Goal: Task Accomplishment & Management: Manage account settings

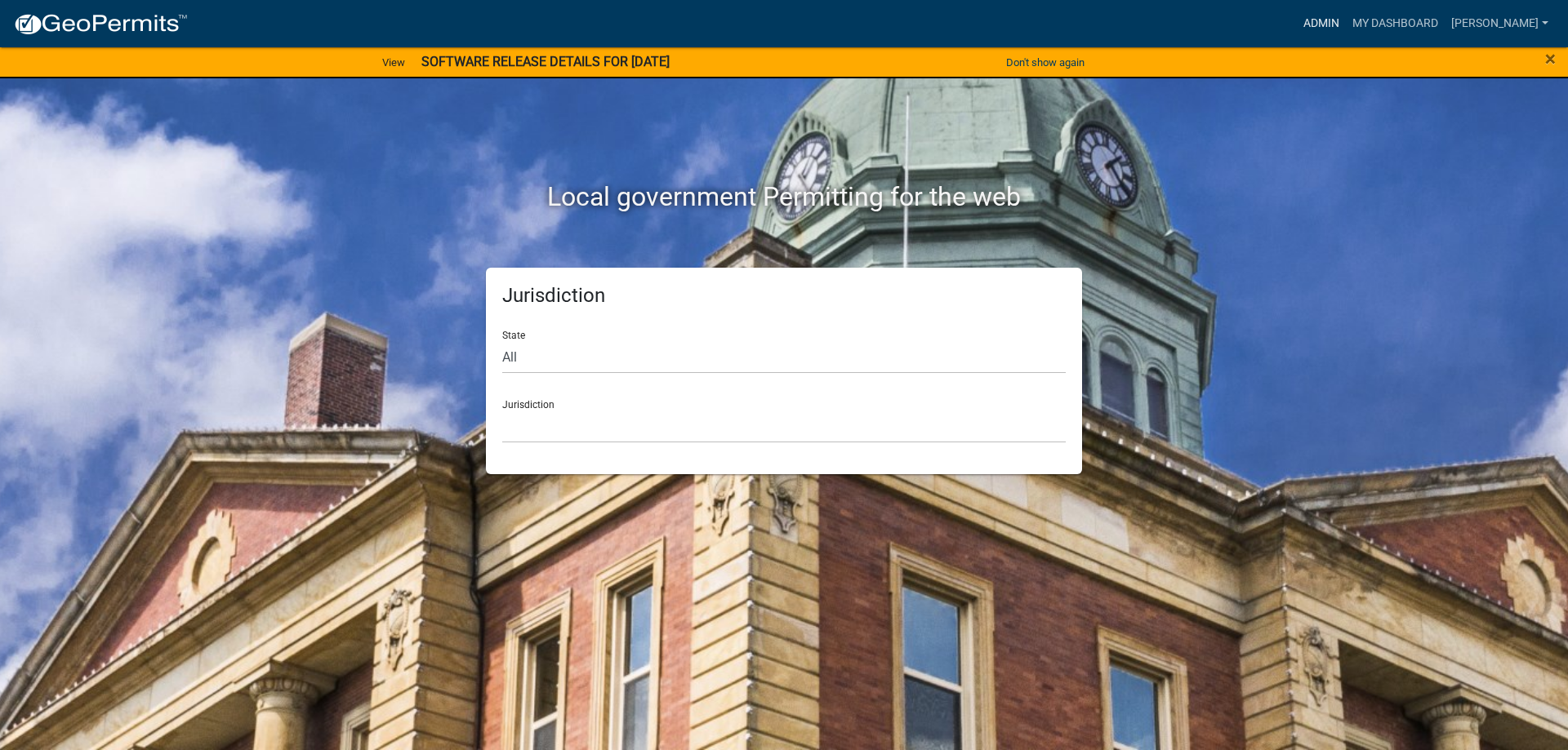
click at [1341, 23] on link "Admin" at bounding box center [1321, 23] width 49 height 31
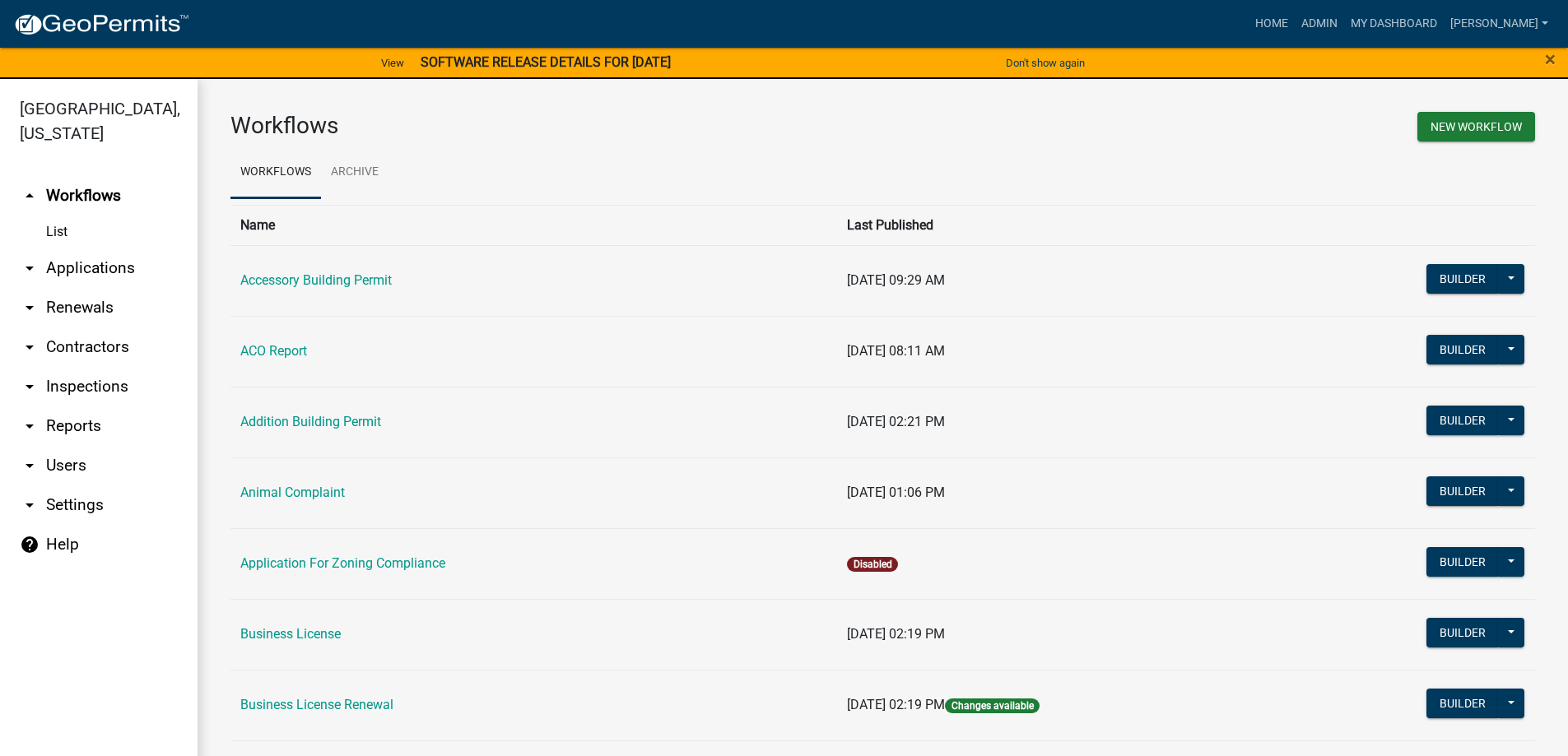
click at [102, 265] on link "arrow_drop_down Applications" at bounding box center [99, 268] width 198 height 40
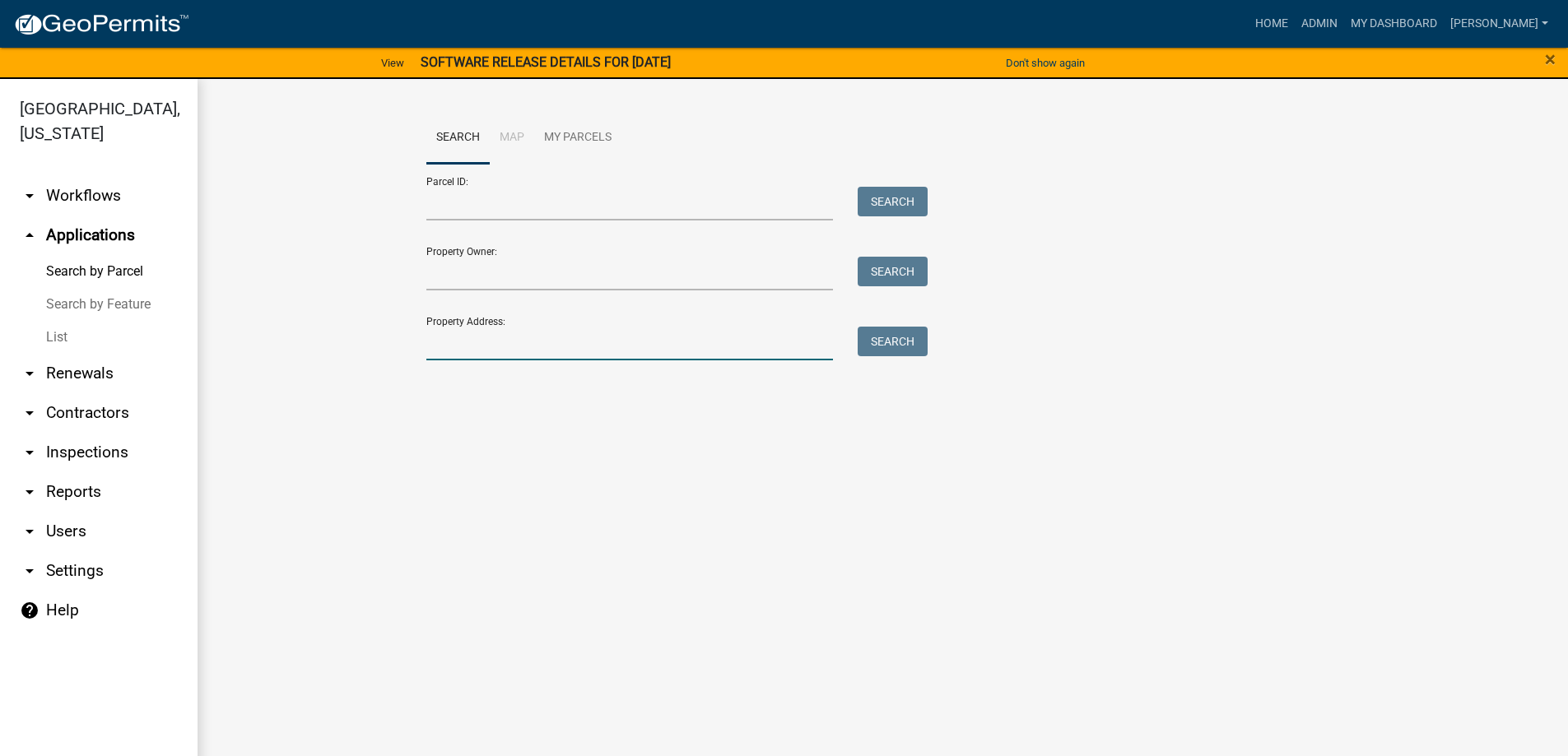
click at [479, 347] on input "Property Address:" at bounding box center [630, 344] width 407 height 34
type input "1267"
click at [897, 337] on button "Search" at bounding box center [892, 341] width 70 height 30
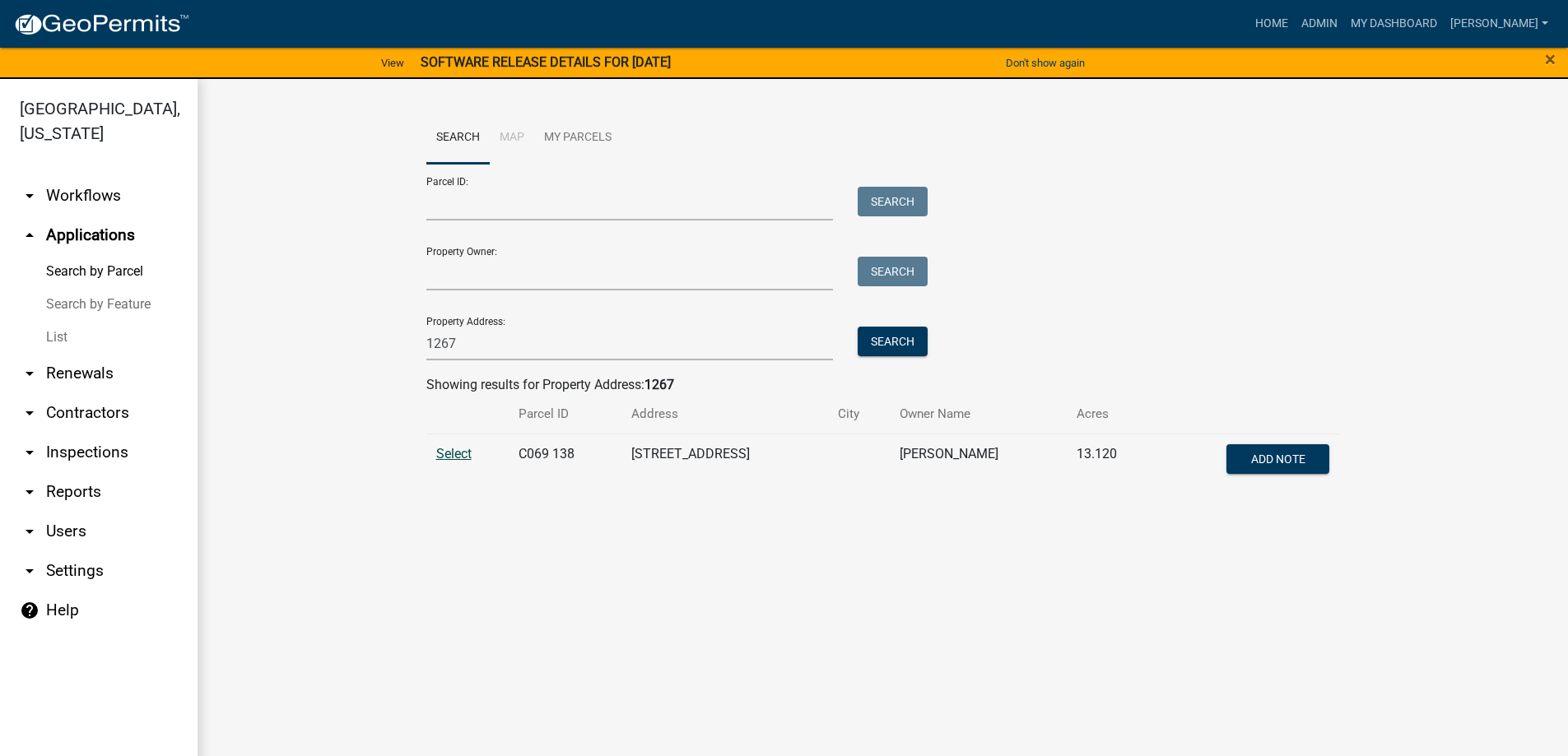
click at [467, 451] on span "Select" at bounding box center [454, 454] width 35 height 16
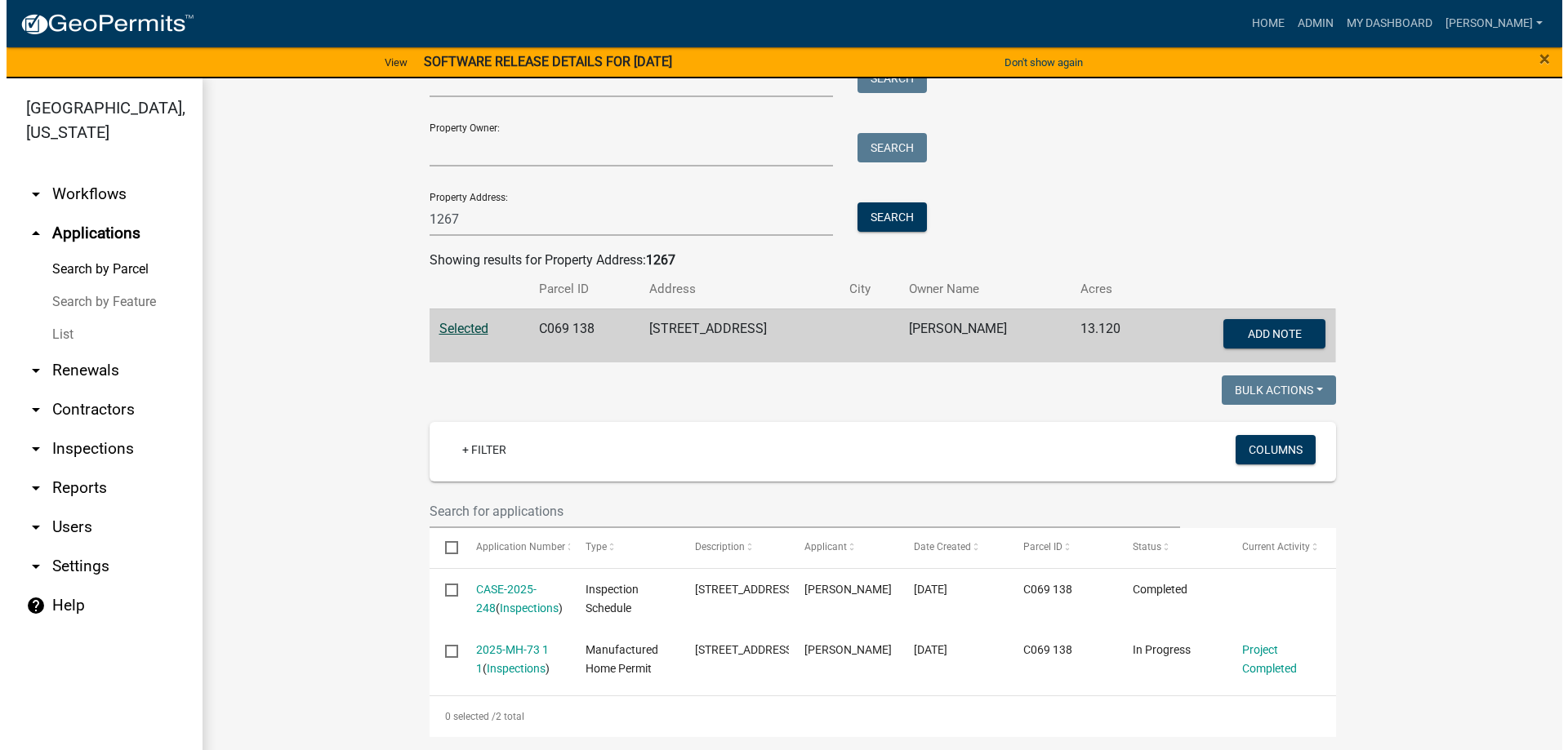
scroll to position [178, 0]
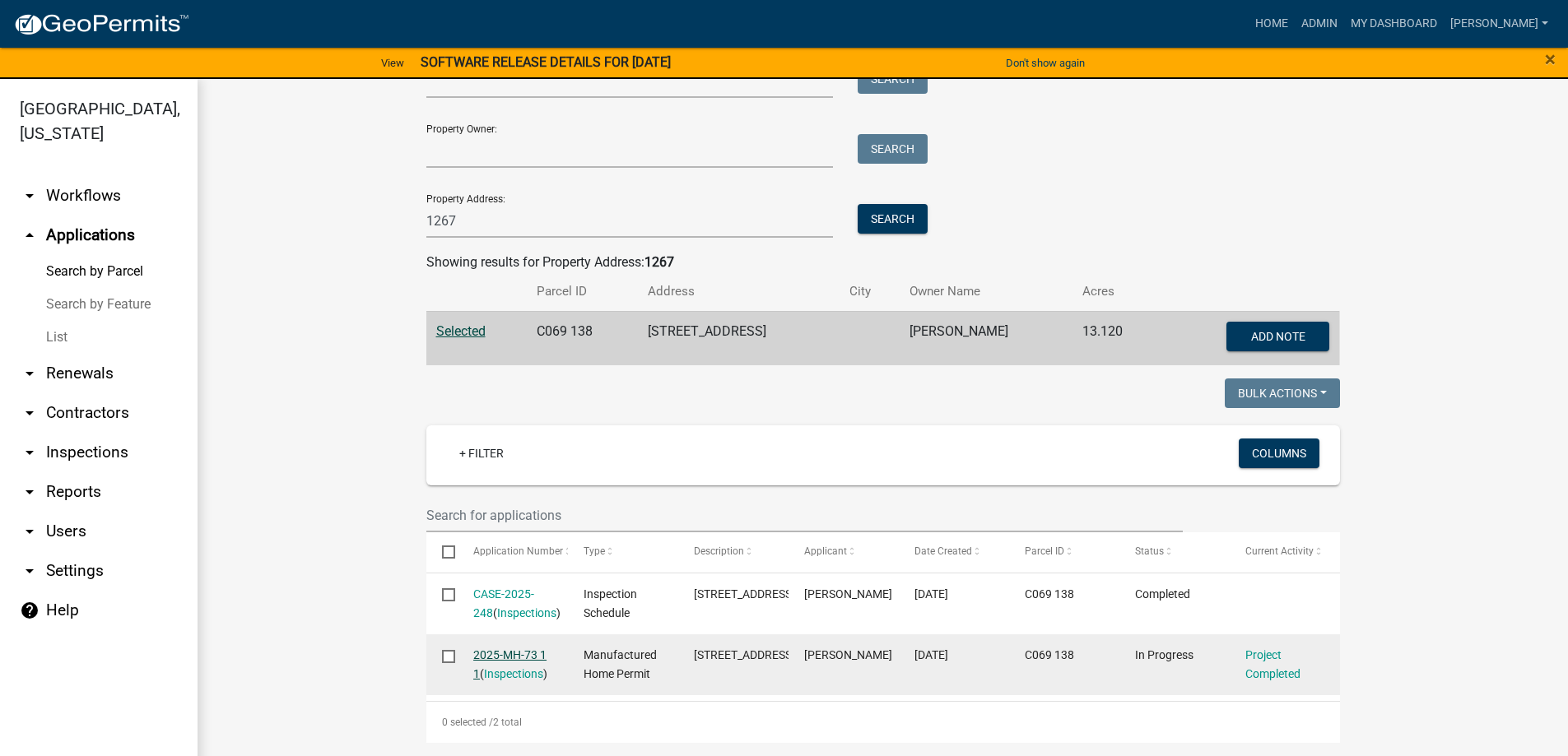
click at [519, 649] on link "2025-MH-73 1 1" at bounding box center [509, 665] width 74 height 32
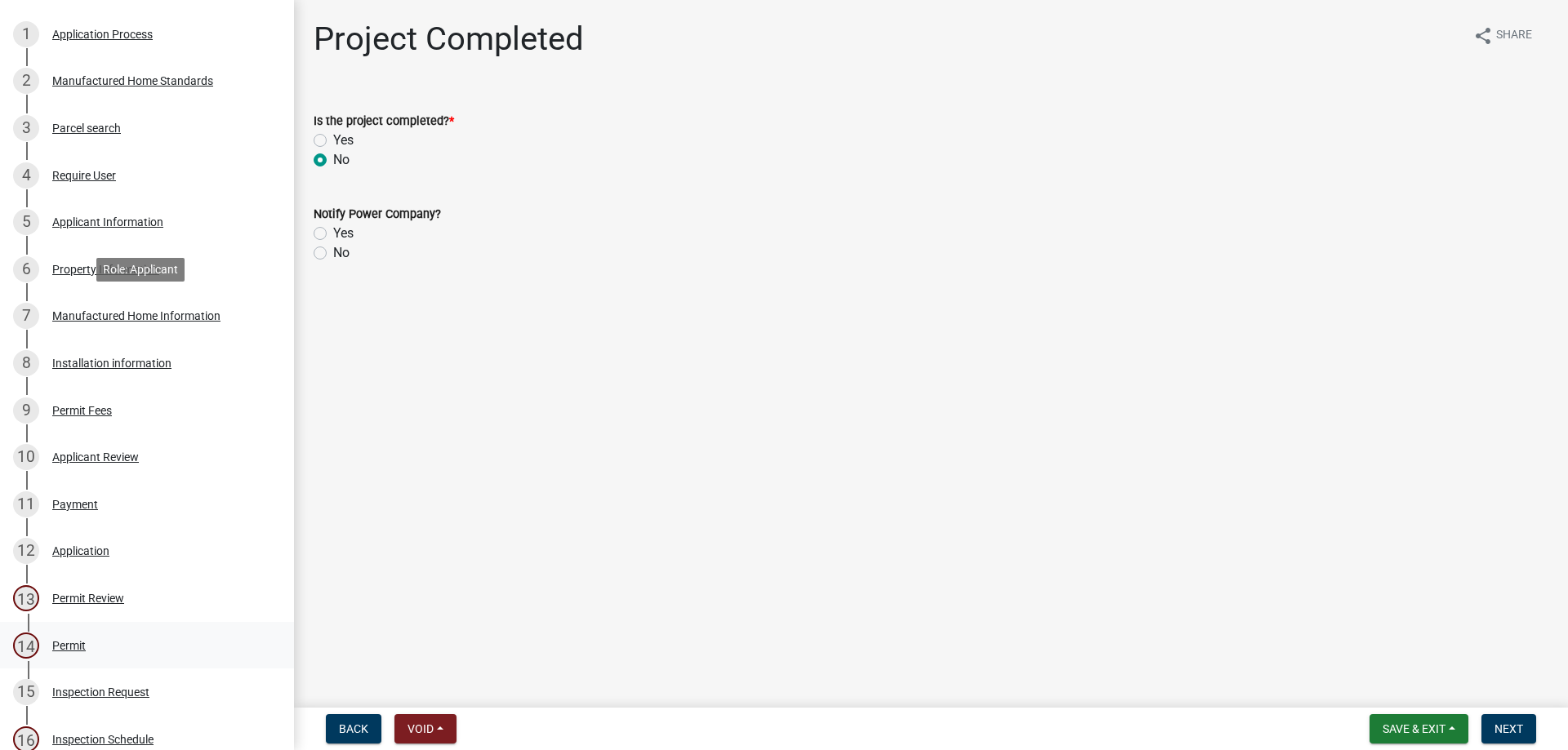
scroll to position [566, 0]
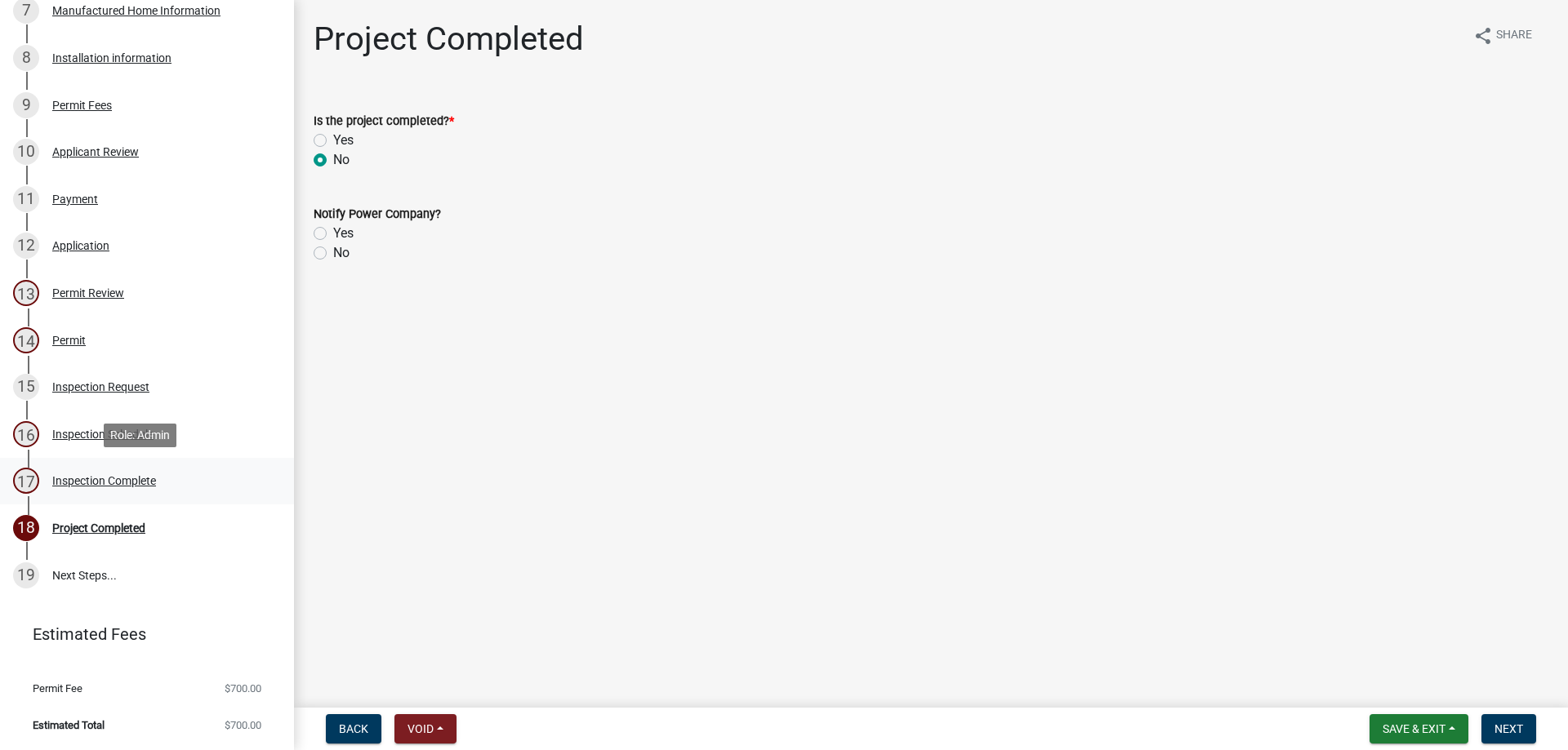
click at [121, 481] on div "Inspection Complete" at bounding box center [104, 481] width 104 height 12
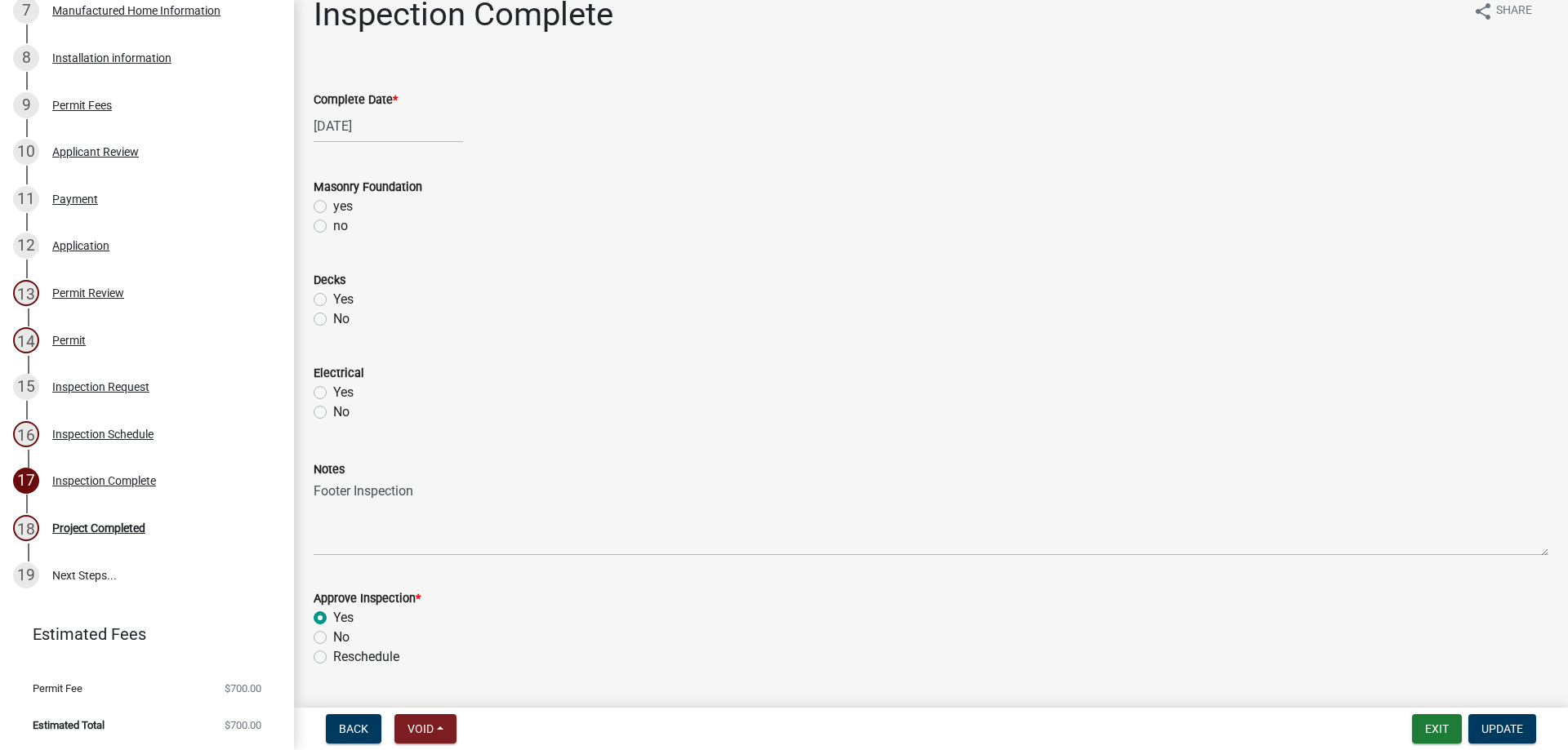
scroll to position [0, 0]
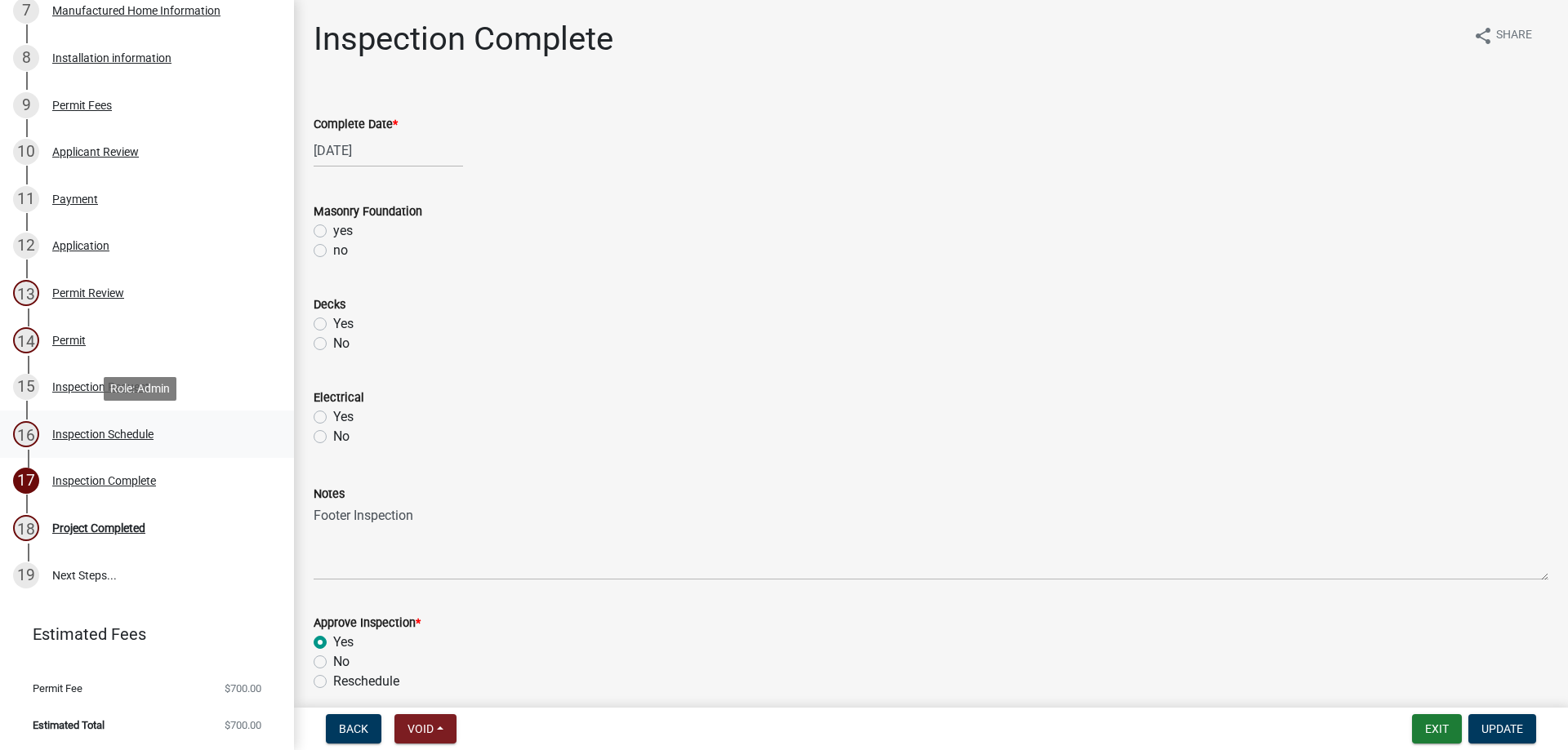
click at [87, 431] on div "Inspection Schedule" at bounding box center [102, 435] width 101 height 12
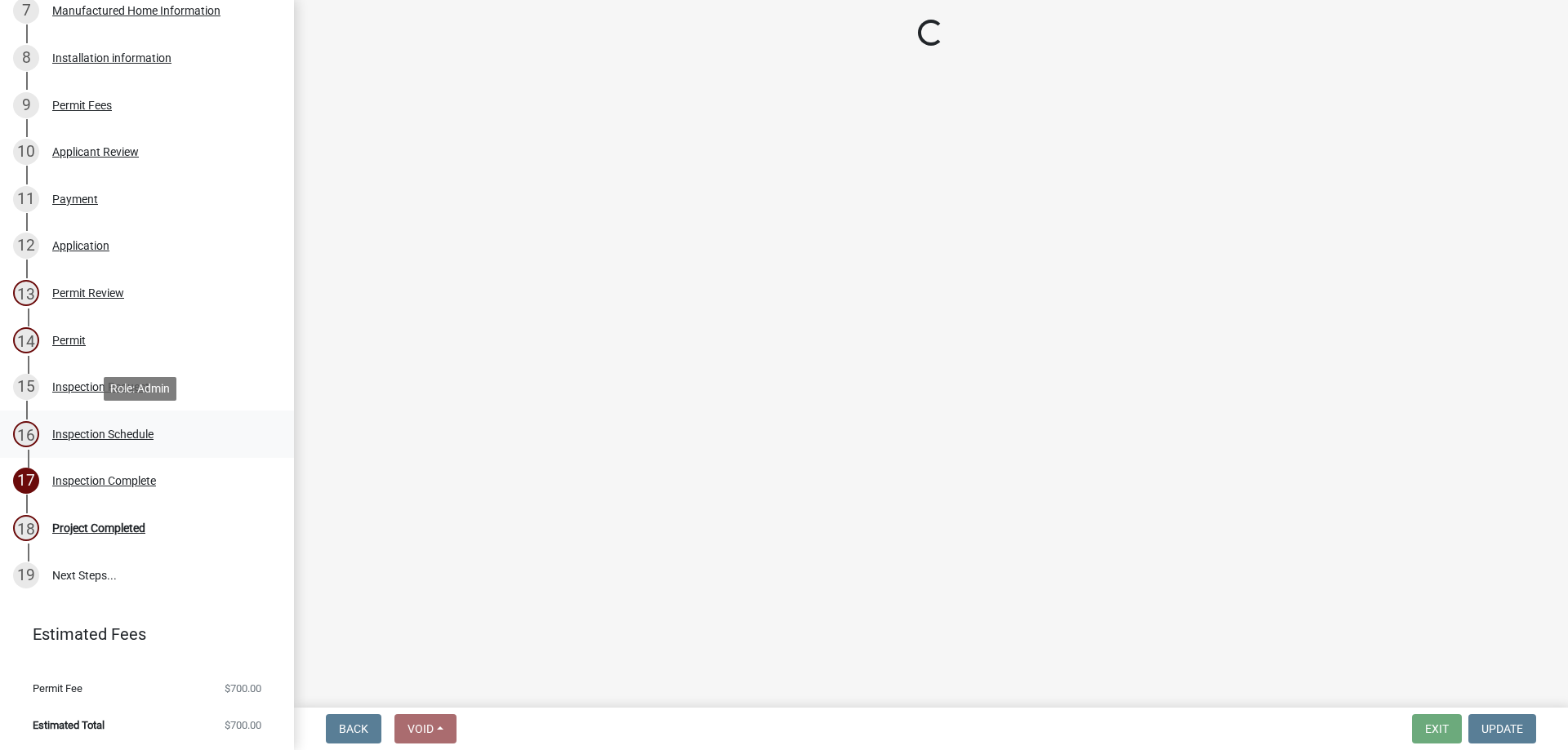
select select "386c4b37-132c-45b4-be0e-b439663810e4"
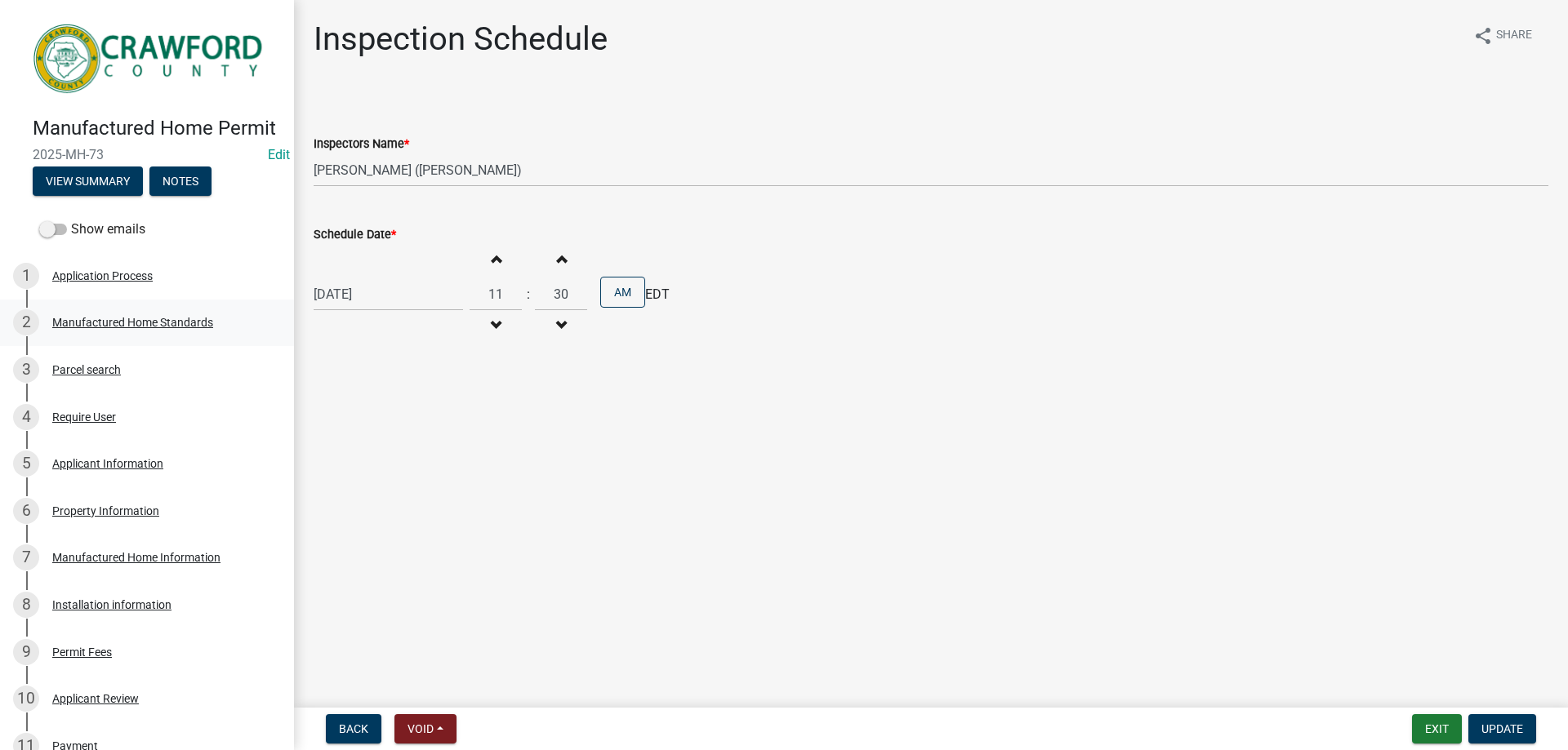
click at [105, 328] on div "Manufactured Home Standards" at bounding box center [132, 323] width 161 height 12
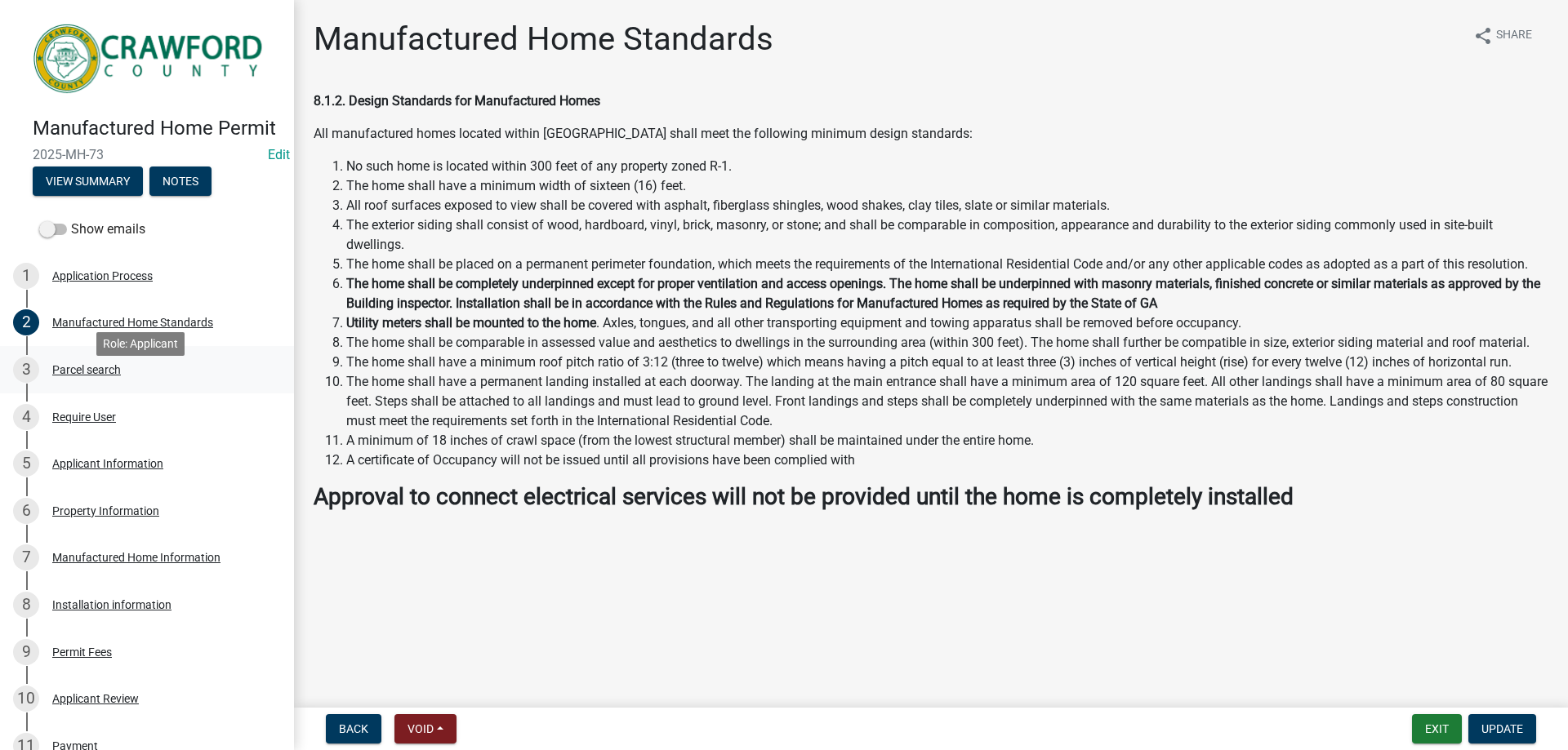
click at [103, 375] on div "Parcel search" at bounding box center [86, 370] width 69 height 12
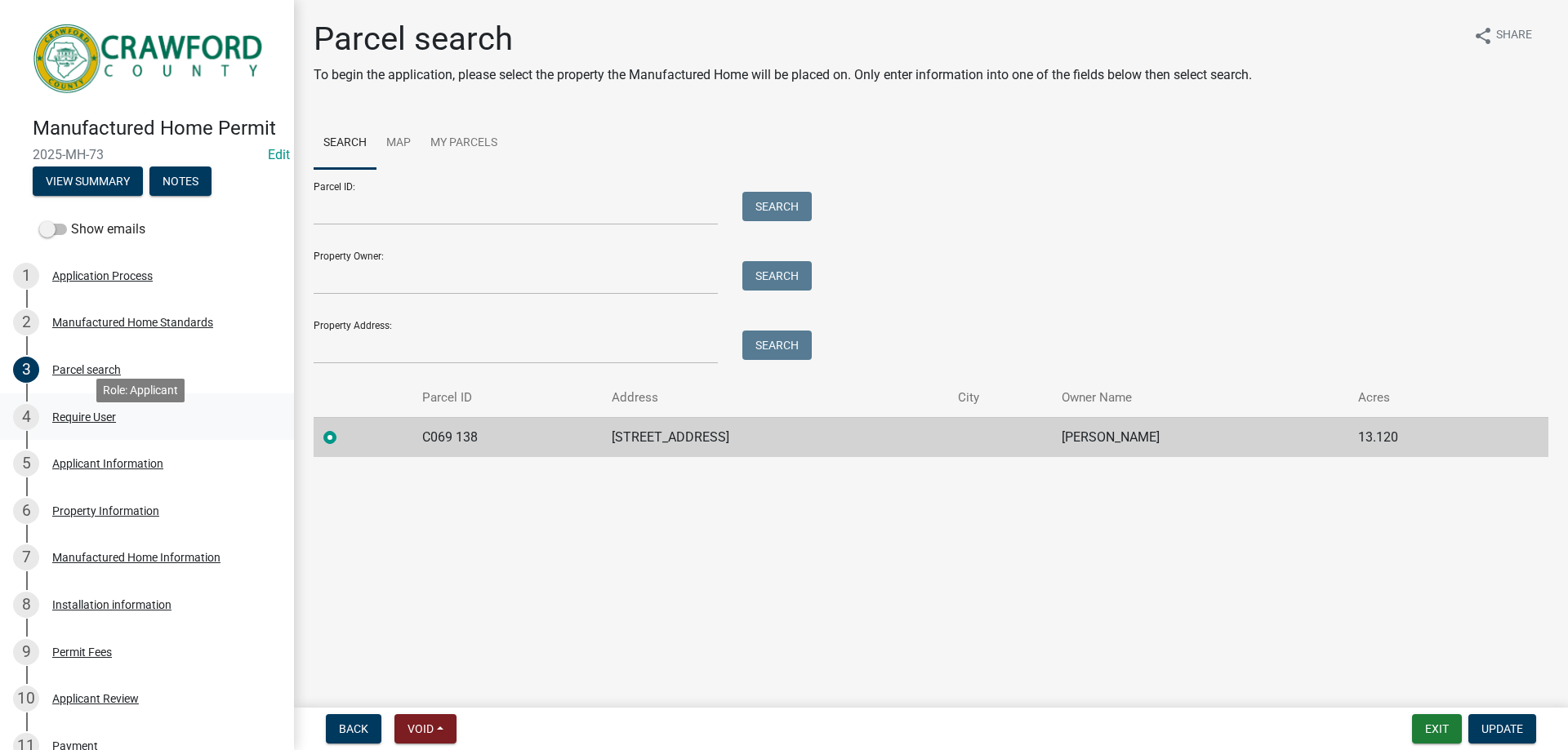
click at [87, 423] on div "Require User" at bounding box center [84, 417] width 64 height 12
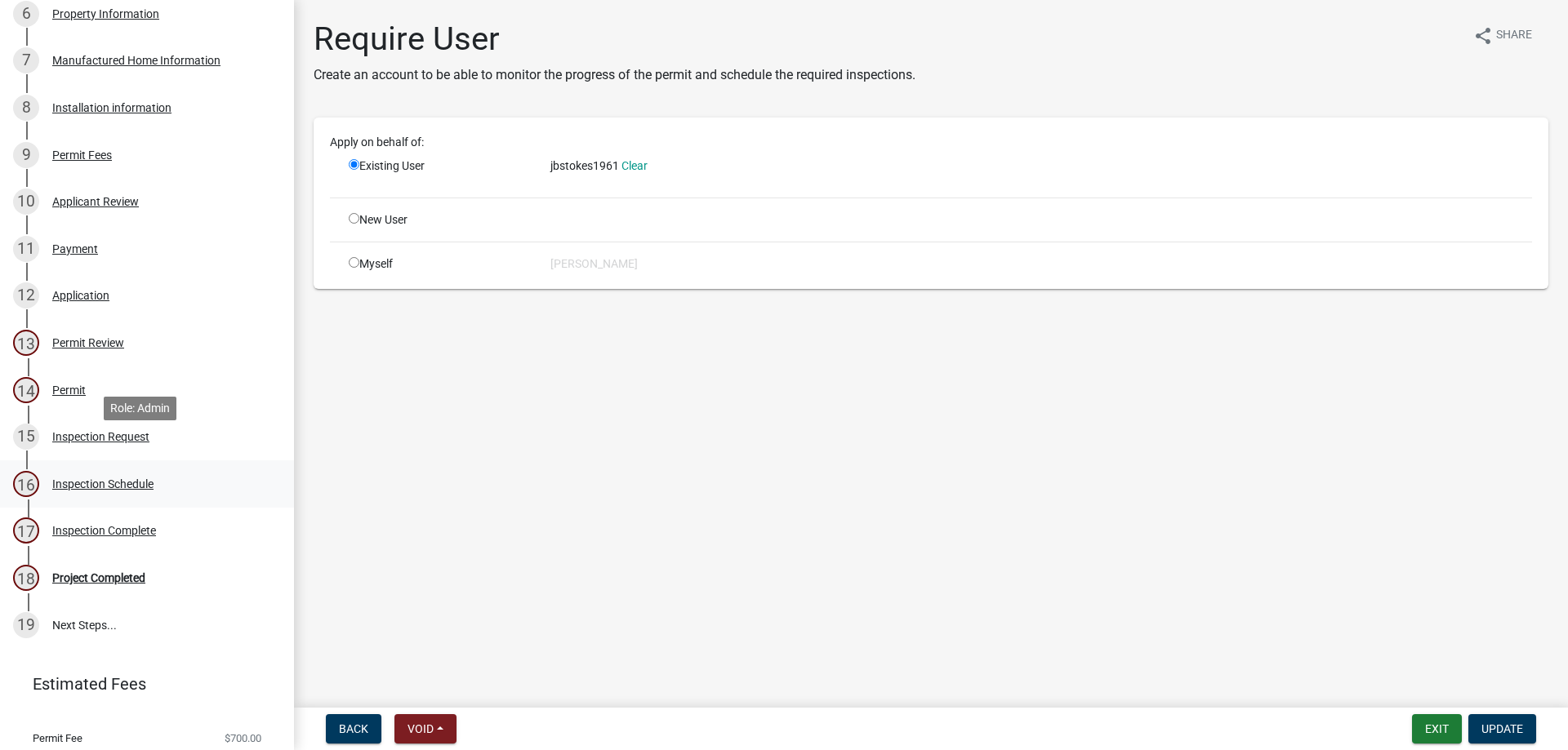
scroll to position [403, 0]
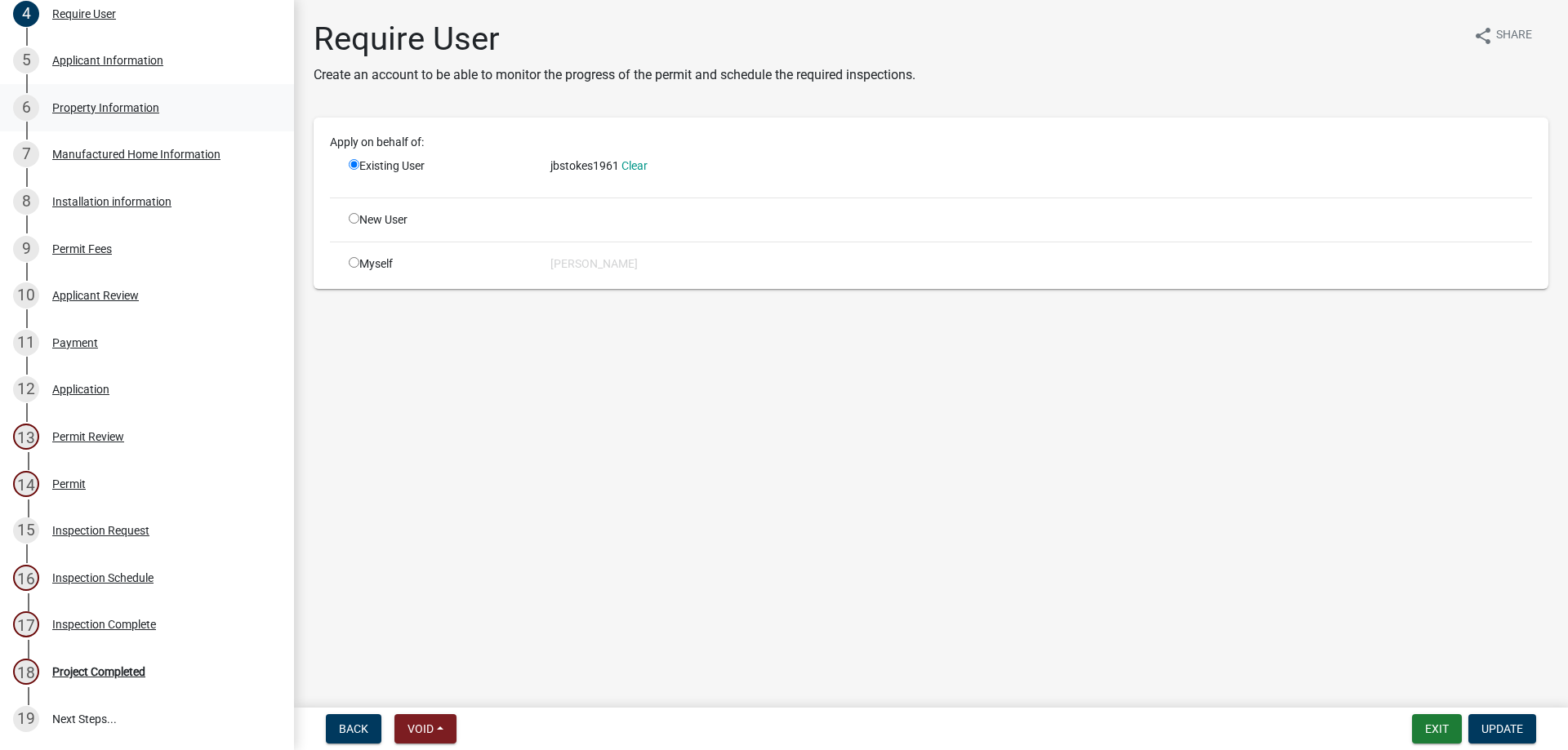
click at [116, 121] on div "6 Property Information" at bounding box center [141, 107] width 255 height 26
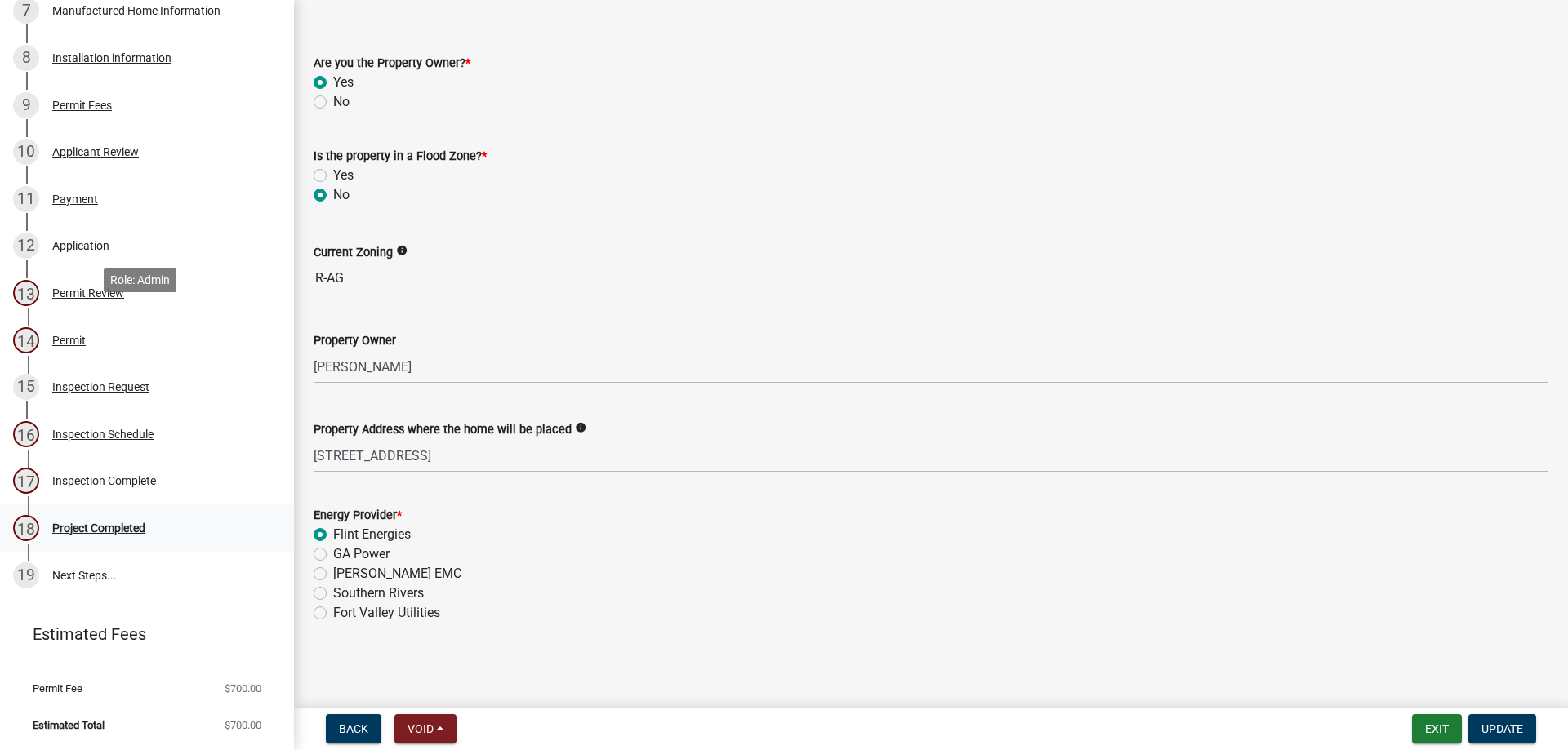
scroll to position [566, 0]
click at [103, 486] on div "Inspection Complete" at bounding box center [104, 481] width 104 height 12
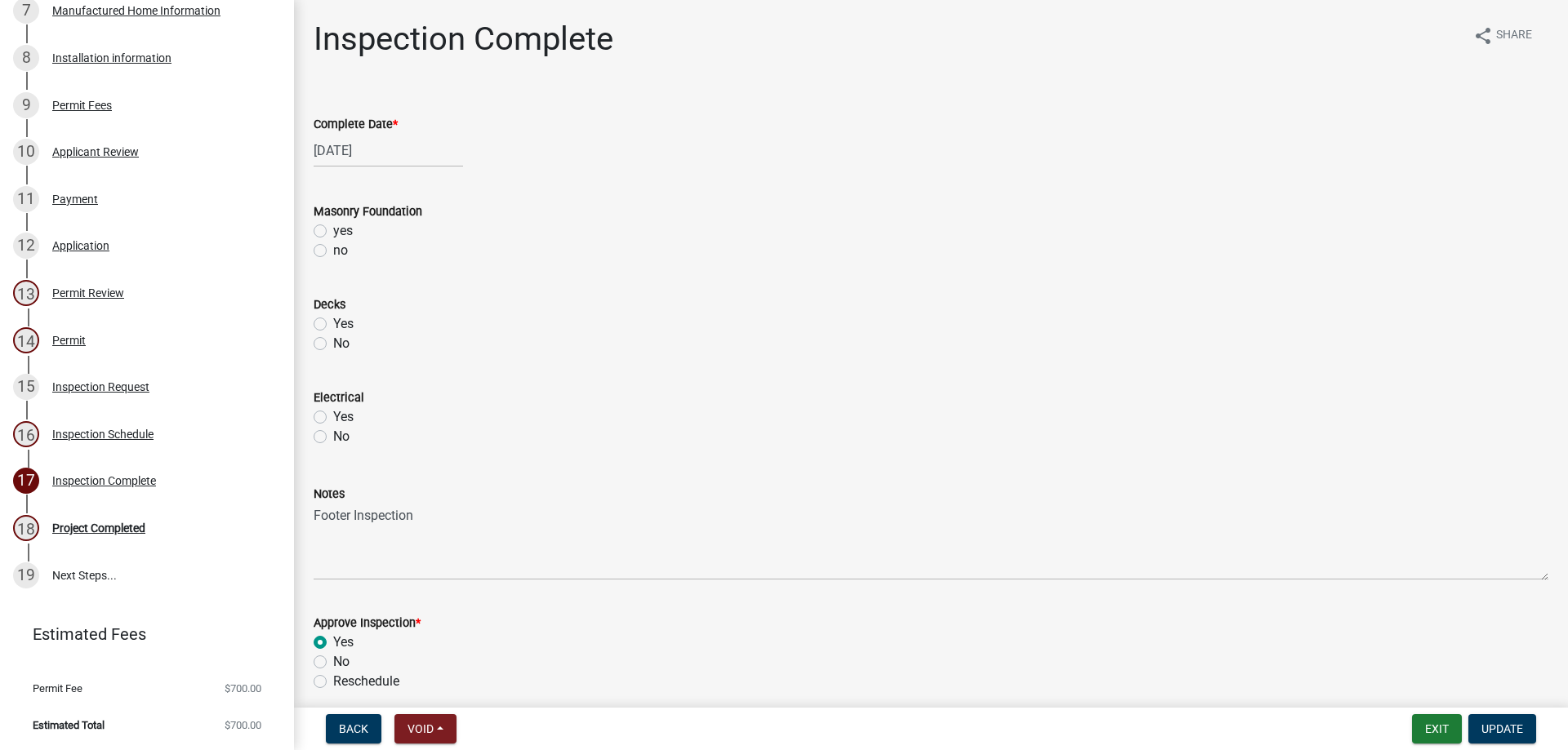
scroll to position [69, 0]
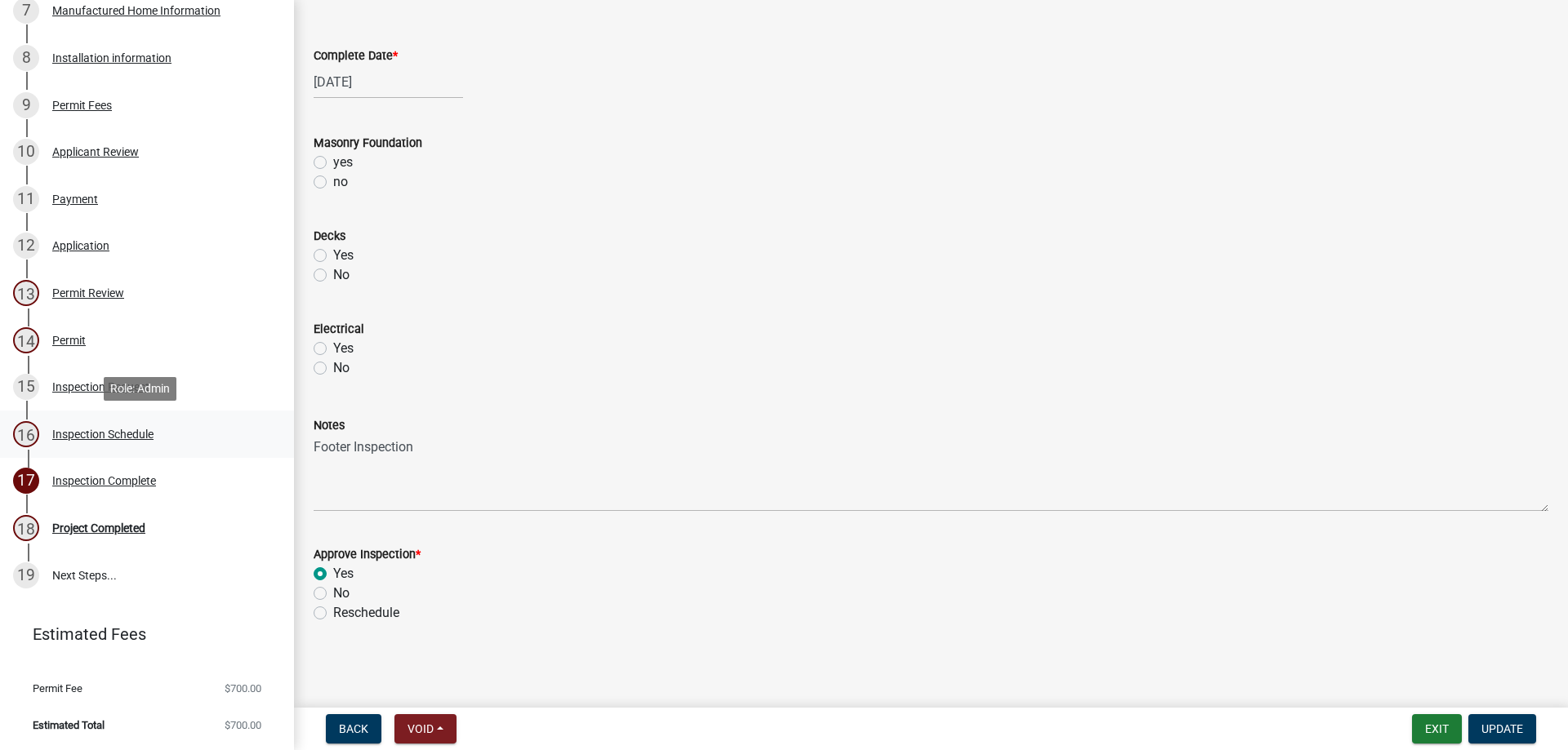
click at [84, 437] on div "Inspection Schedule" at bounding box center [102, 435] width 101 height 12
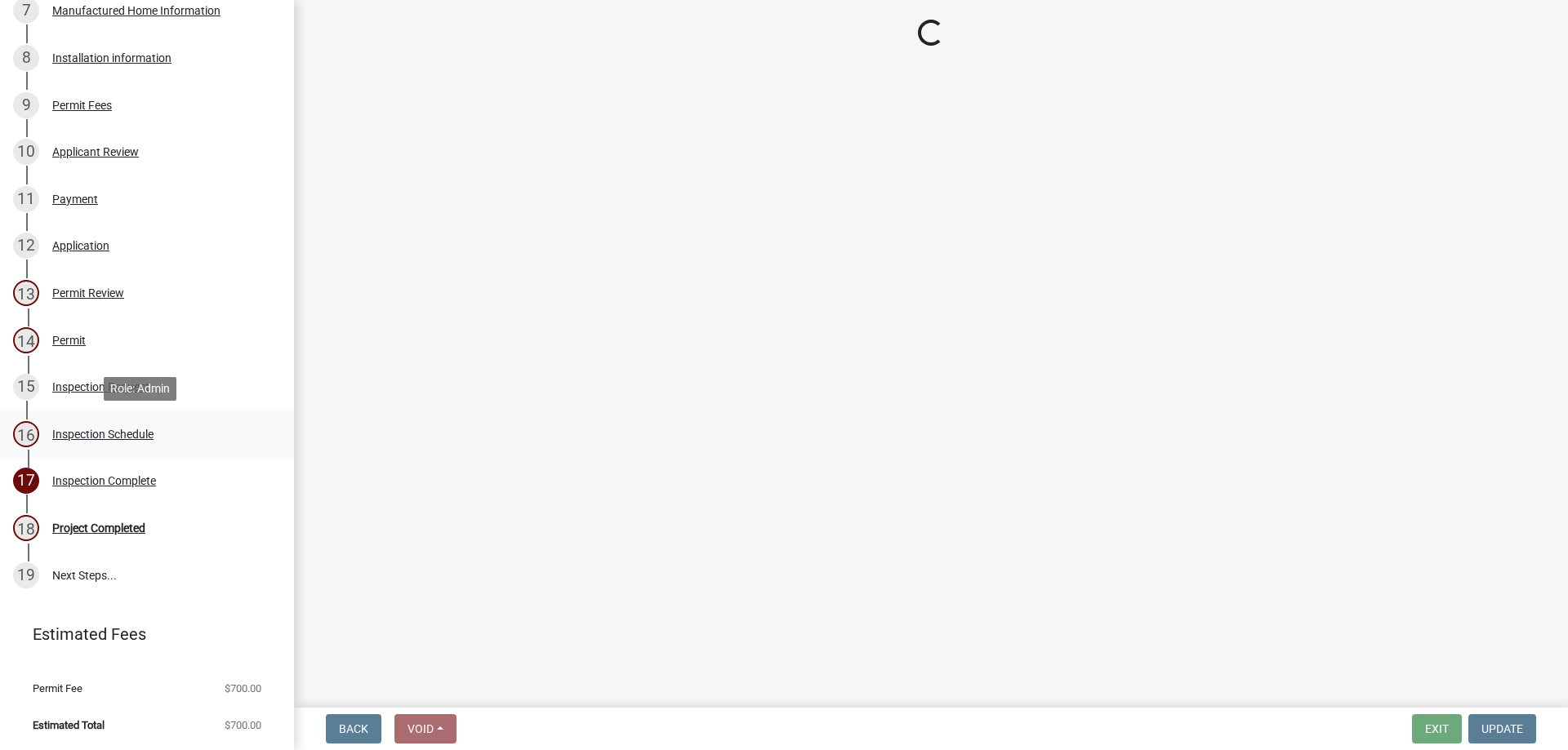
scroll to position [0, 0]
select select "386c4b37-132c-45b4-be0e-b439663810e4"
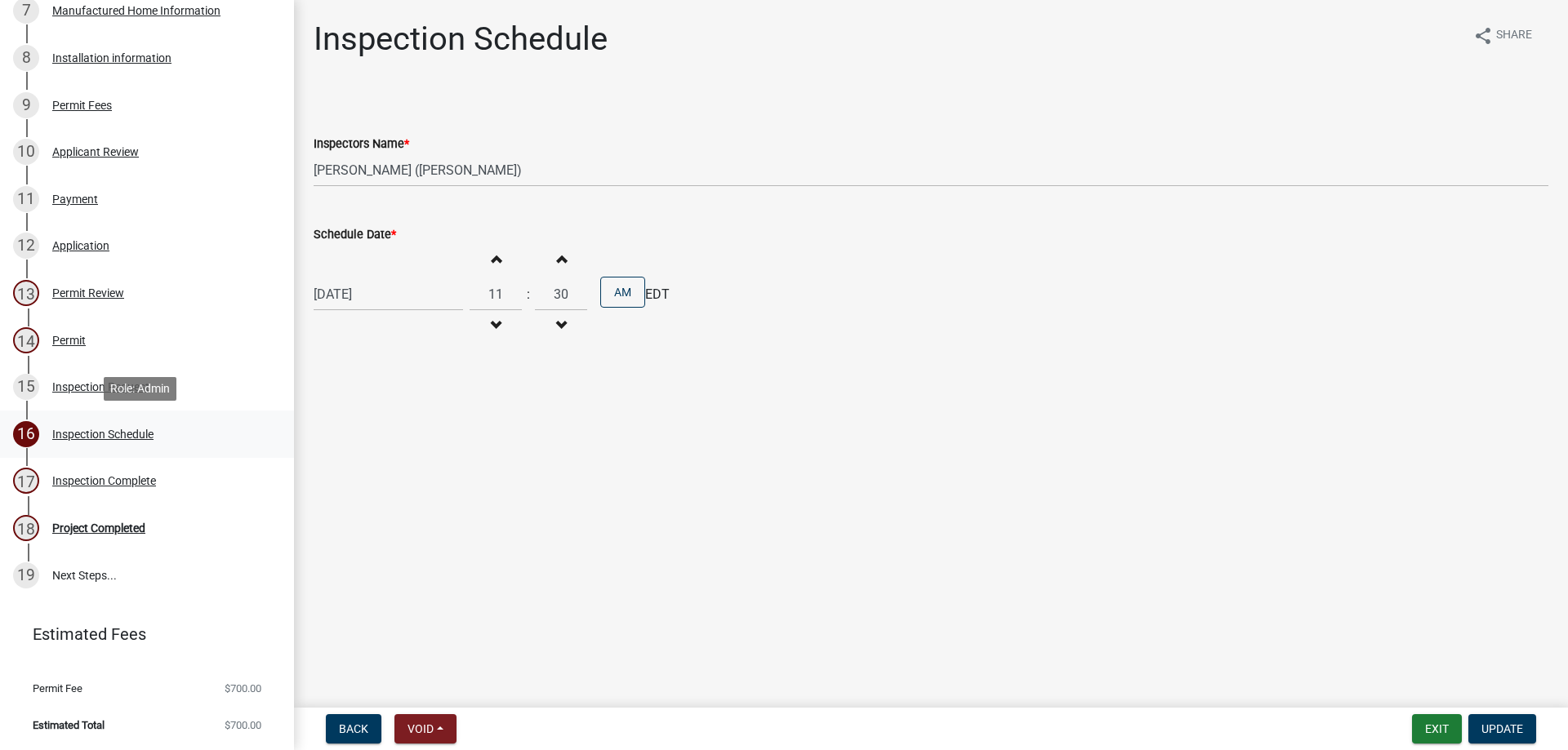
click at [100, 434] on div "Inspection Schedule" at bounding box center [102, 435] width 101 height 12
click at [98, 434] on div "Inspection Schedule" at bounding box center [102, 435] width 101 height 12
click at [427, 168] on select "Select Item... [PERSON_NAME] ([PERSON_NAME]) [PERSON_NAME] ([PERSON_NAME]) [PER…" at bounding box center [930, 170] width 1234 height 34
click at [120, 434] on div "Inspection Schedule" at bounding box center [102, 435] width 101 height 12
click at [124, 489] on div "17 Inspection Complete" at bounding box center [141, 480] width 255 height 26
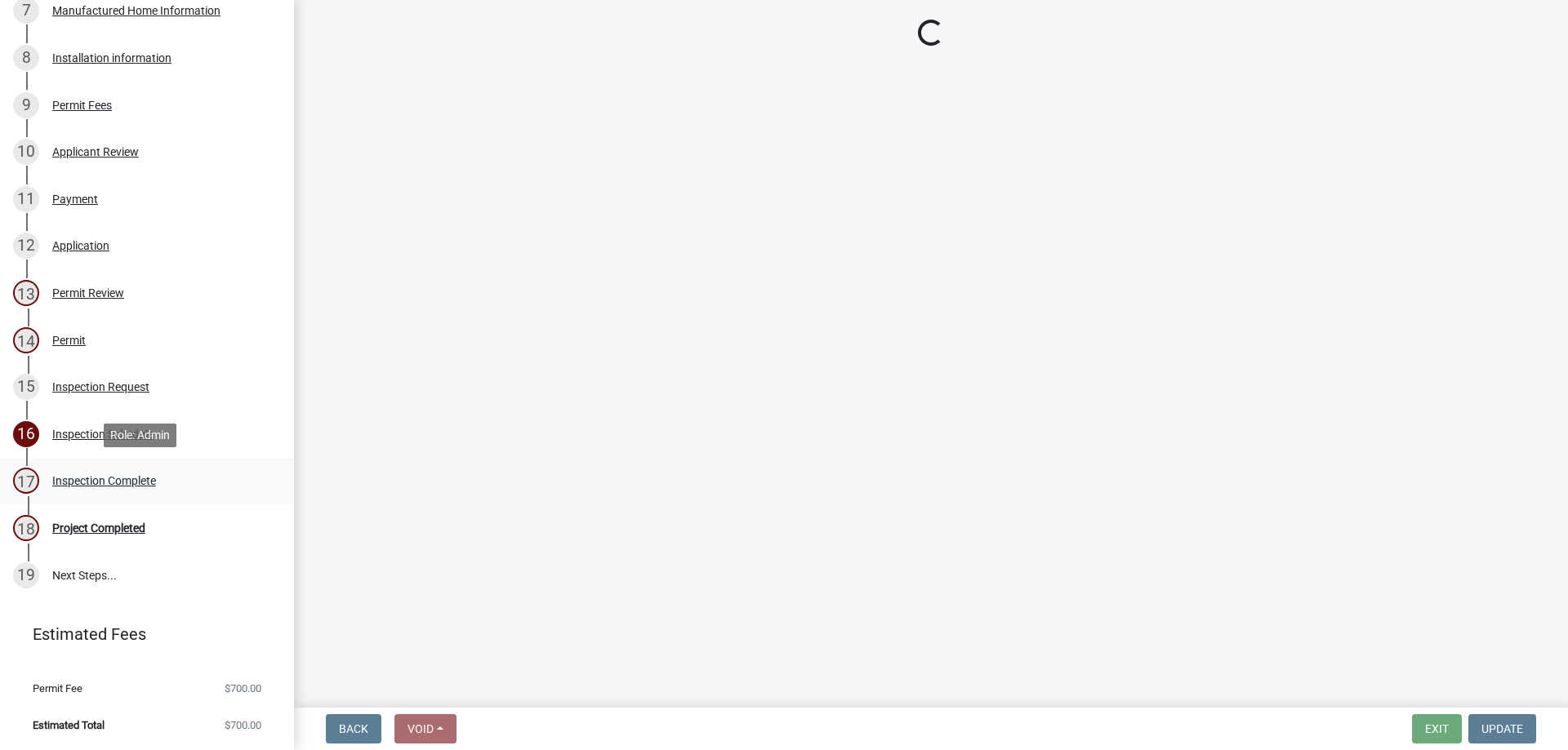
select select "386c4b37-132c-45b4-be0e-b439663810e4"
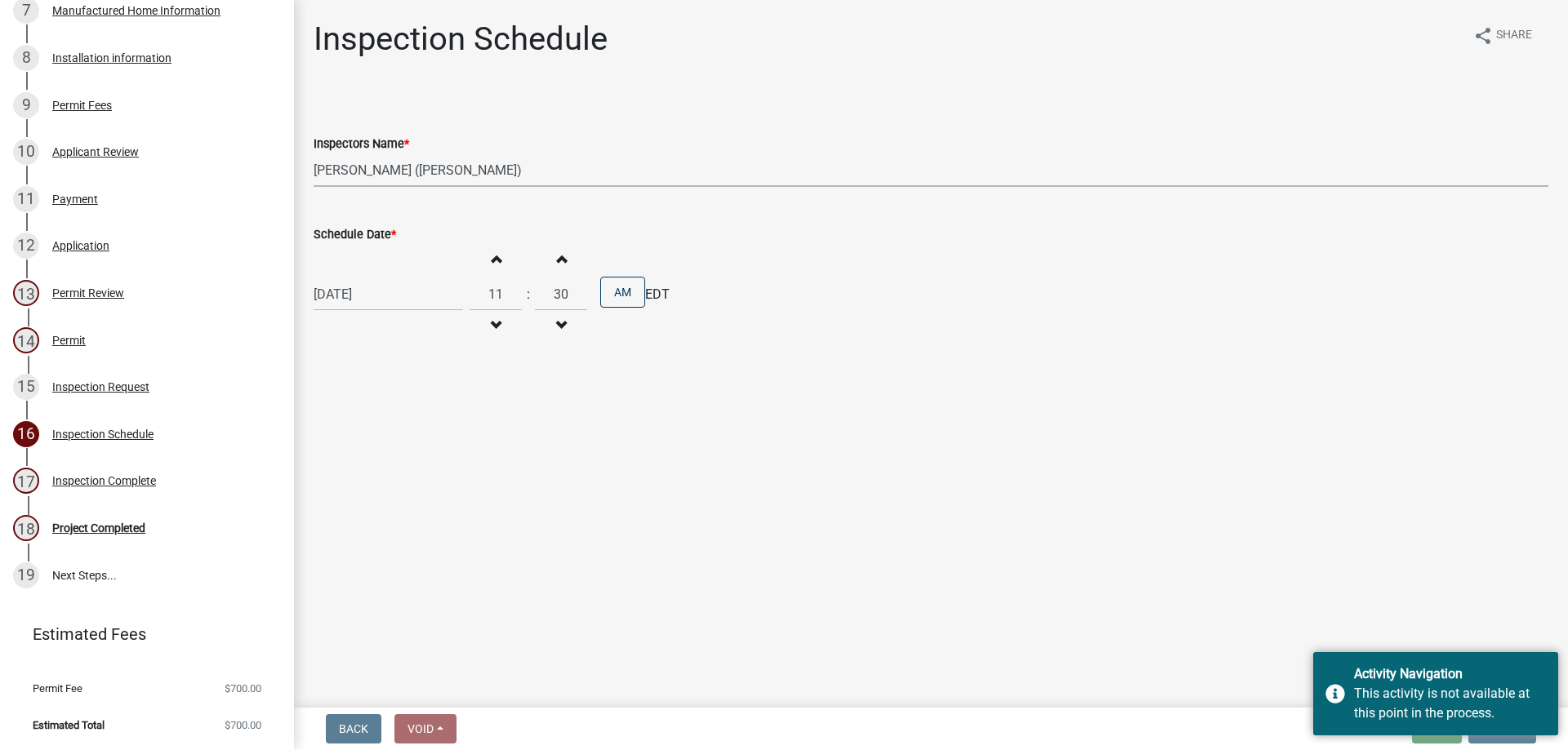
click at [463, 158] on select "Select Item... [PERSON_NAME] ([PERSON_NAME]) [PERSON_NAME] ([PERSON_NAME]) [PER…" at bounding box center [930, 170] width 1234 height 34
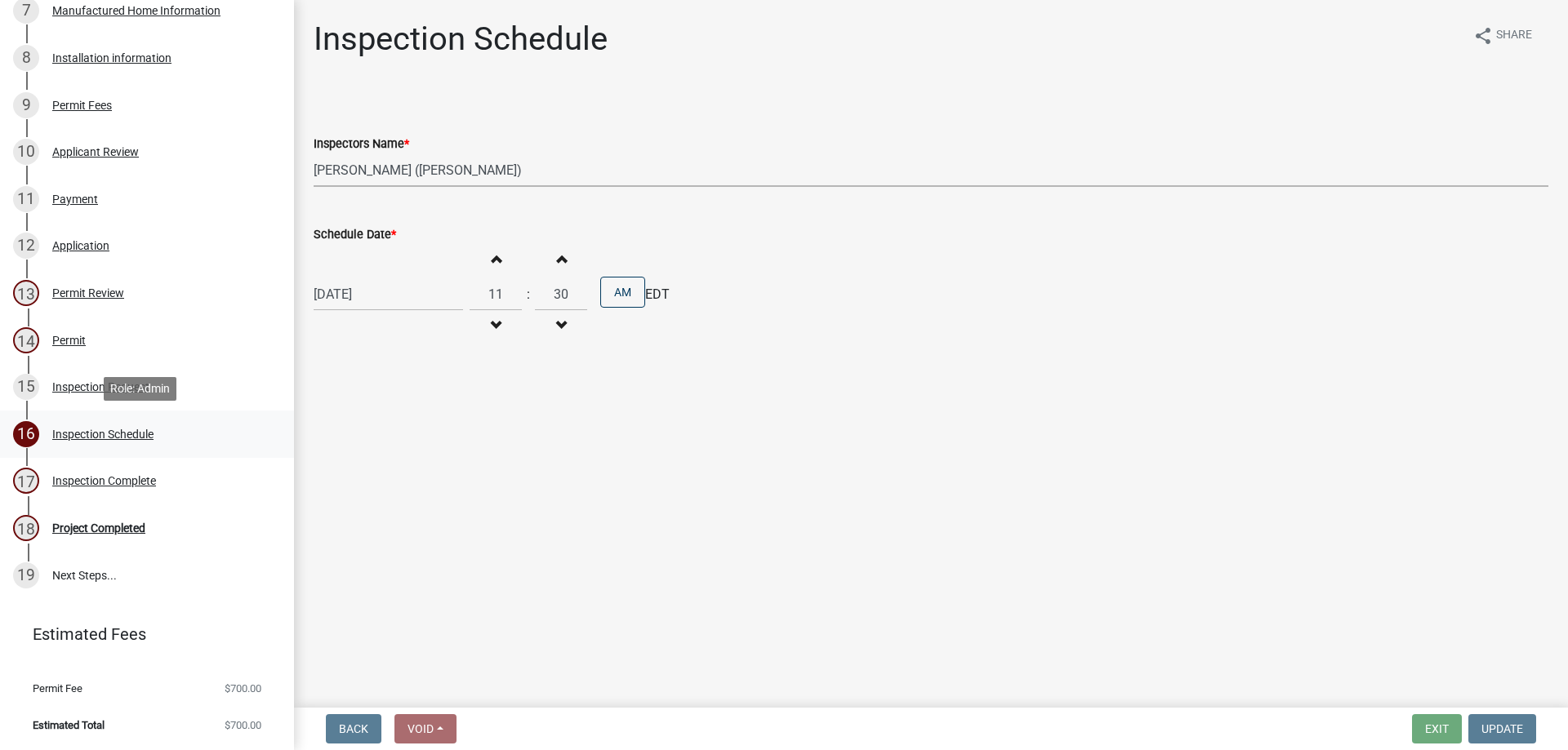
click at [105, 429] on div "Inspection Schedule" at bounding box center [102, 435] width 101 height 12
click at [98, 480] on div "Inspection Complete" at bounding box center [104, 481] width 104 height 12
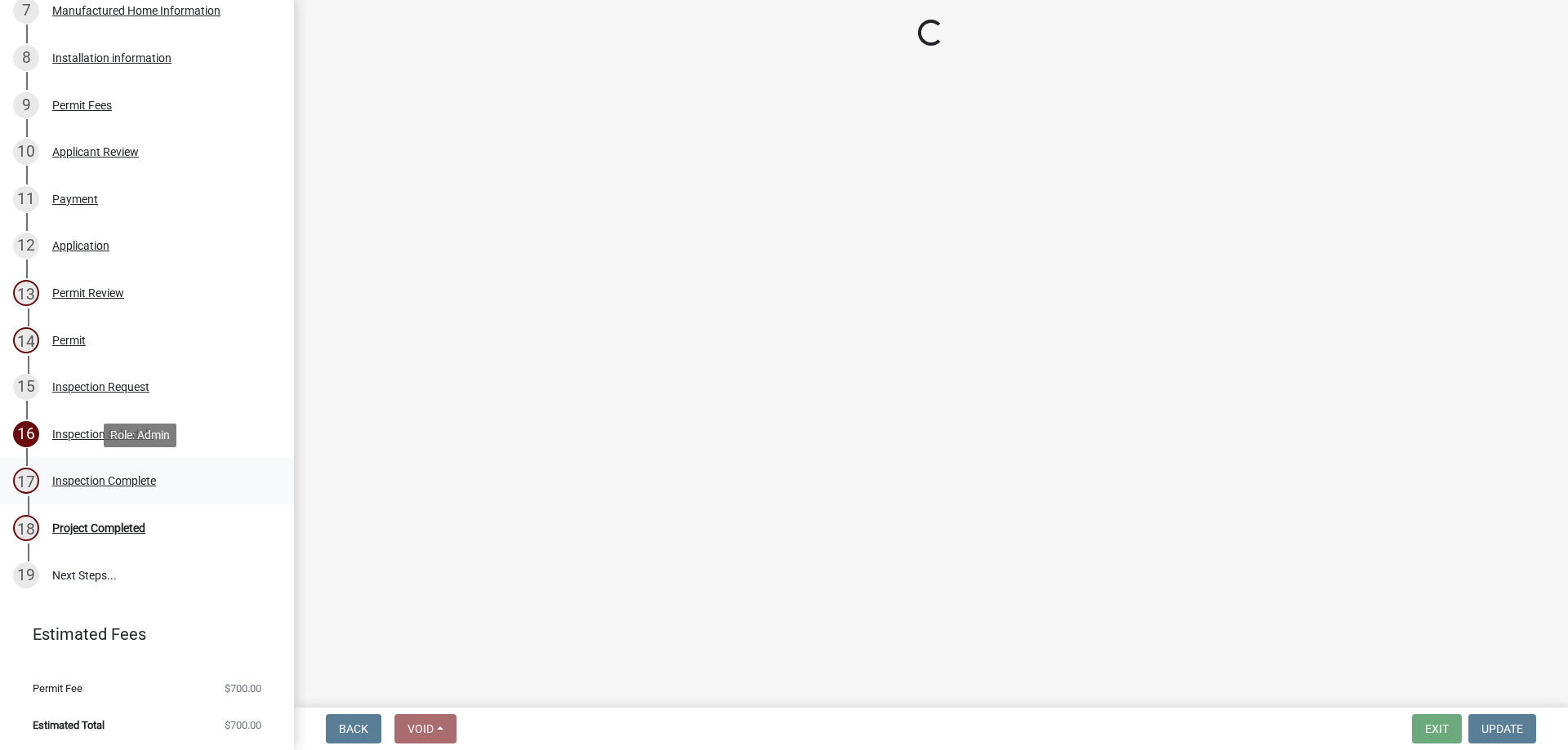
select select "386c4b37-132c-45b4-be0e-b439663810e4"
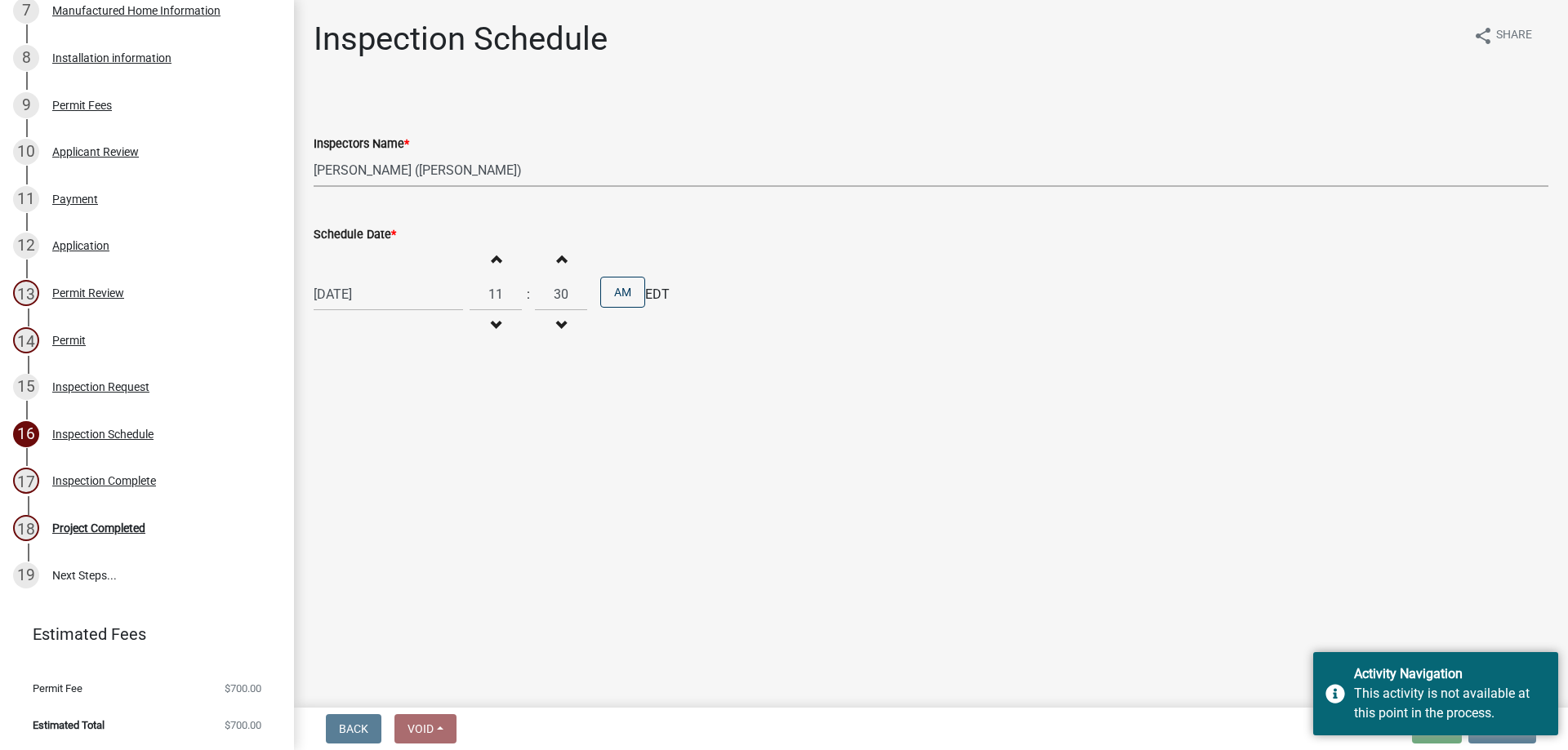
click at [460, 170] on select "Select Item... [PERSON_NAME] ([PERSON_NAME]) [PERSON_NAME] ([PERSON_NAME]) [PER…" at bounding box center [930, 170] width 1234 height 34
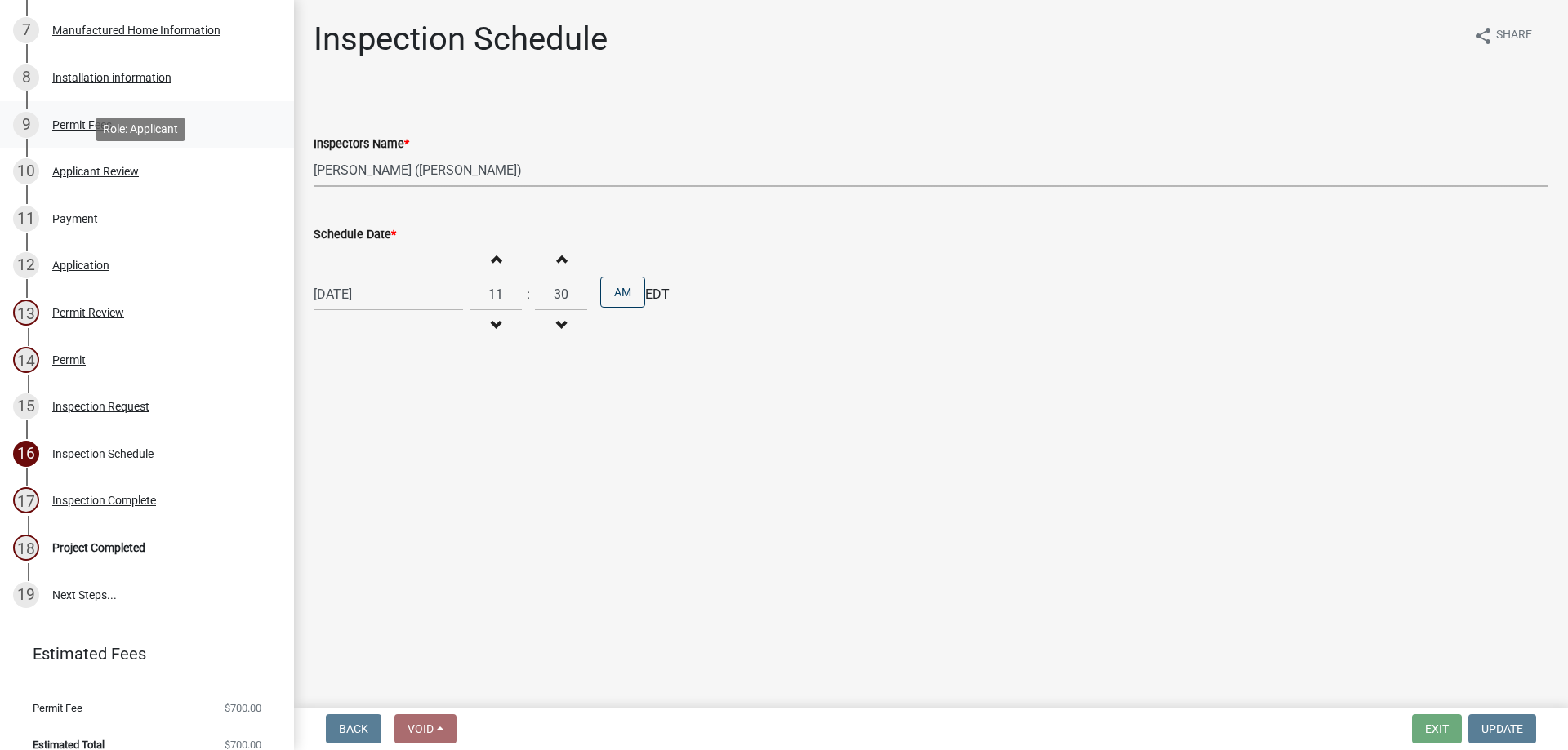
scroll to position [566, 0]
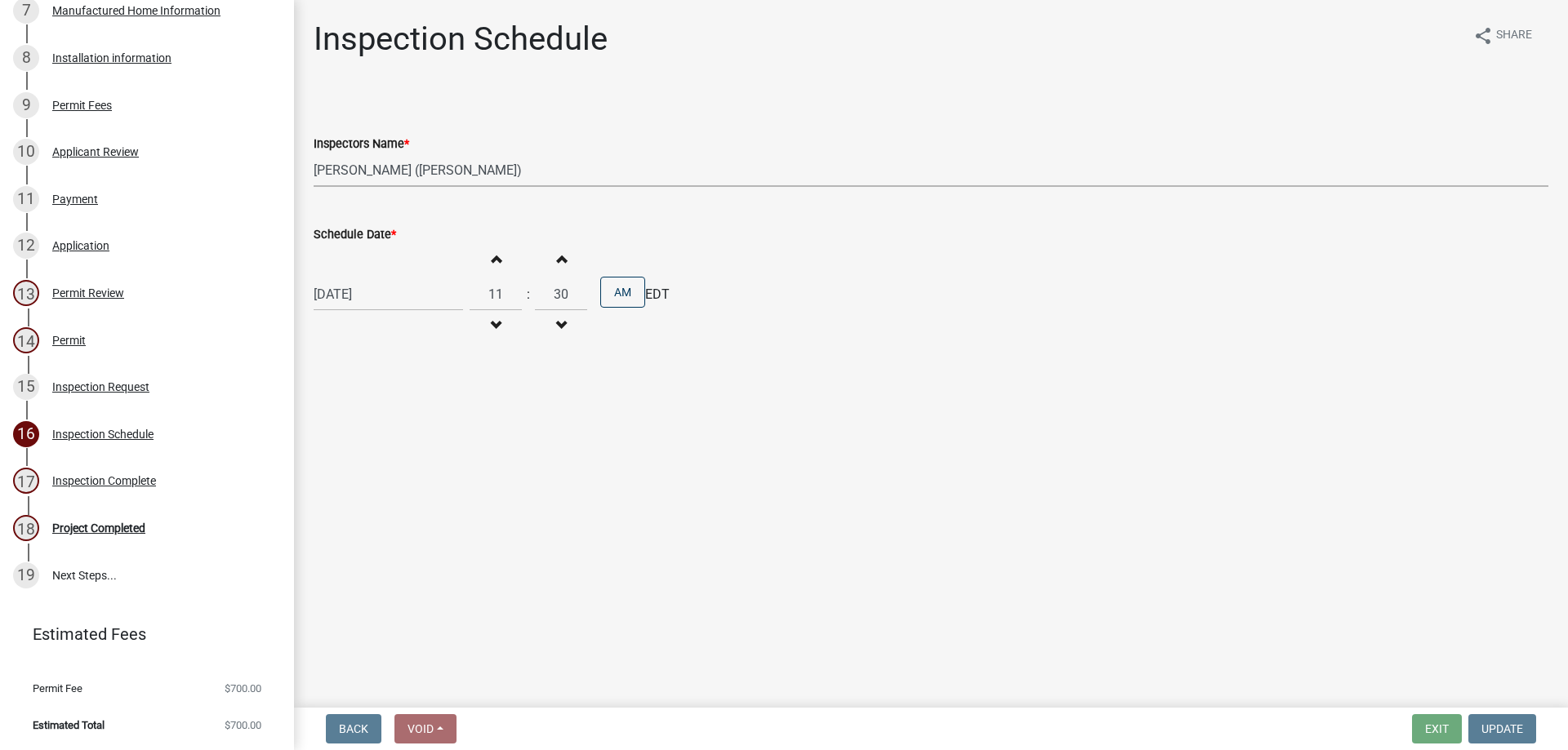
click at [344, 174] on select "Select Item... [PERSON_NAME] ([PERSON_NAME]) [PERSON_NAME] ([PERSON_NAME]) [PER…" at bounding box center [930, 170] width 1234 height 34
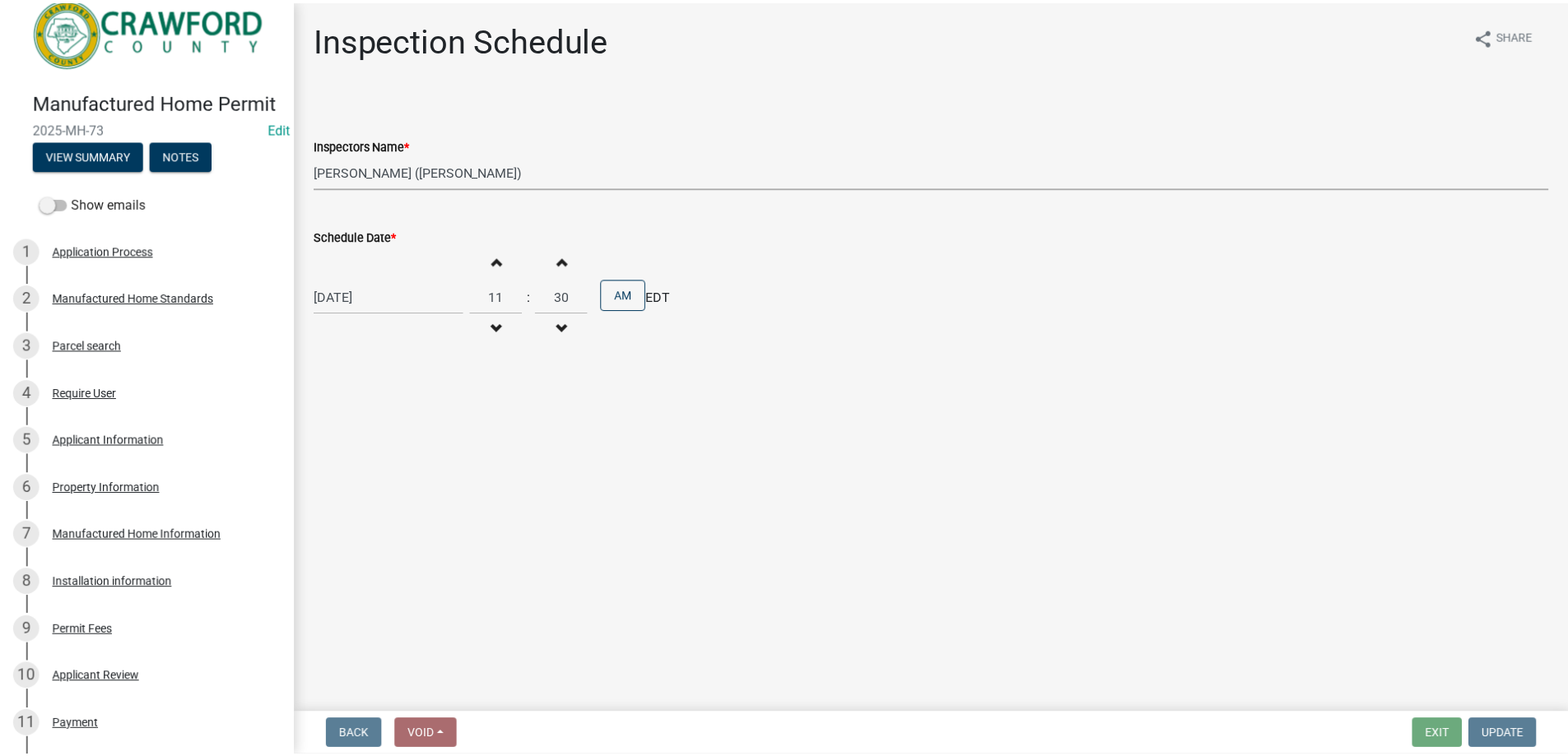
scroll to position [0, 0]
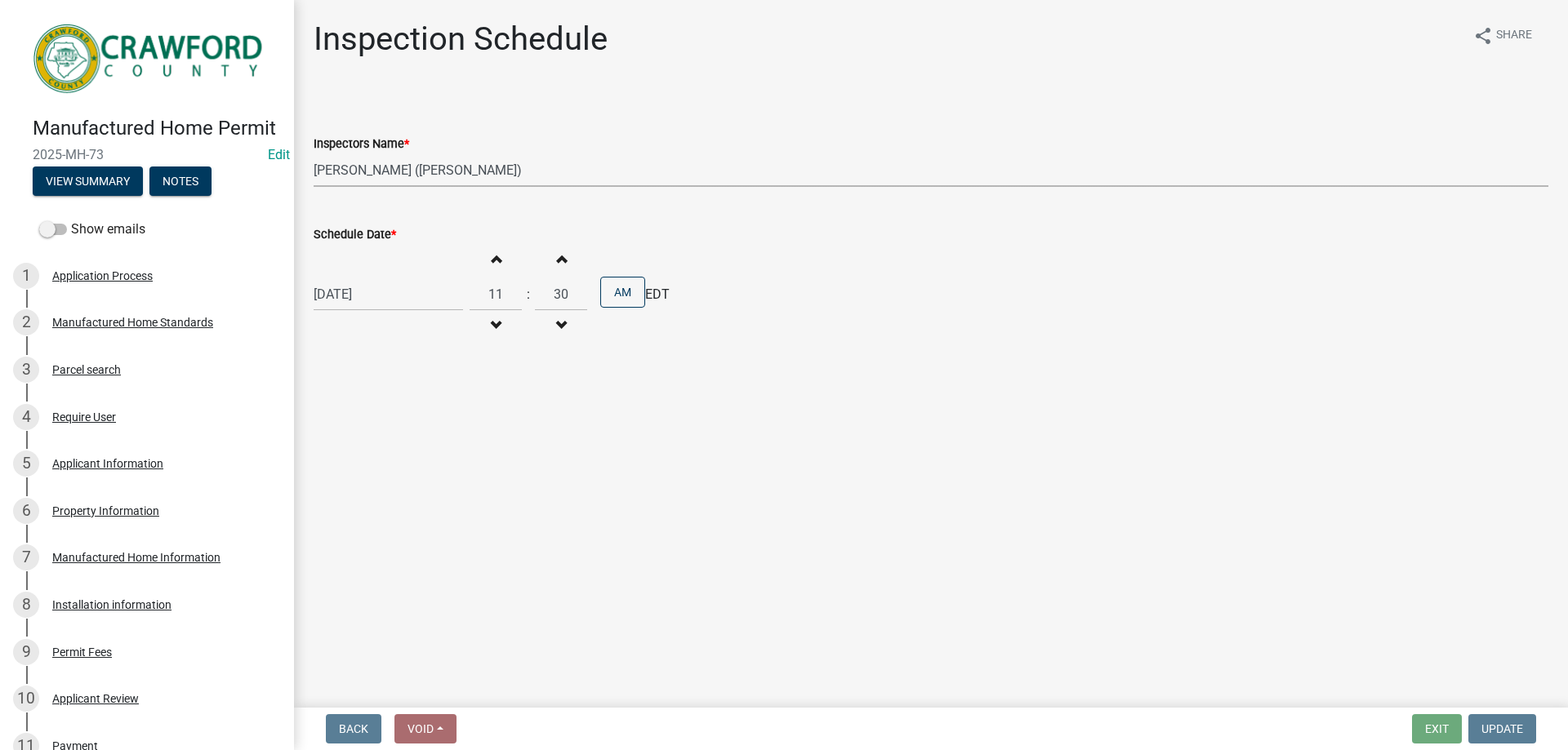
click at [439, 167] on select "Select Item... [PERSON_NAME] ([PERSON_NAME]) [PERSON_NAME] ([PERSON_NAME]) [PER…" at bounding box center [930, 170] width 1234 height 34
